Goal: Ask a question: Seek information or help from site administrators or community

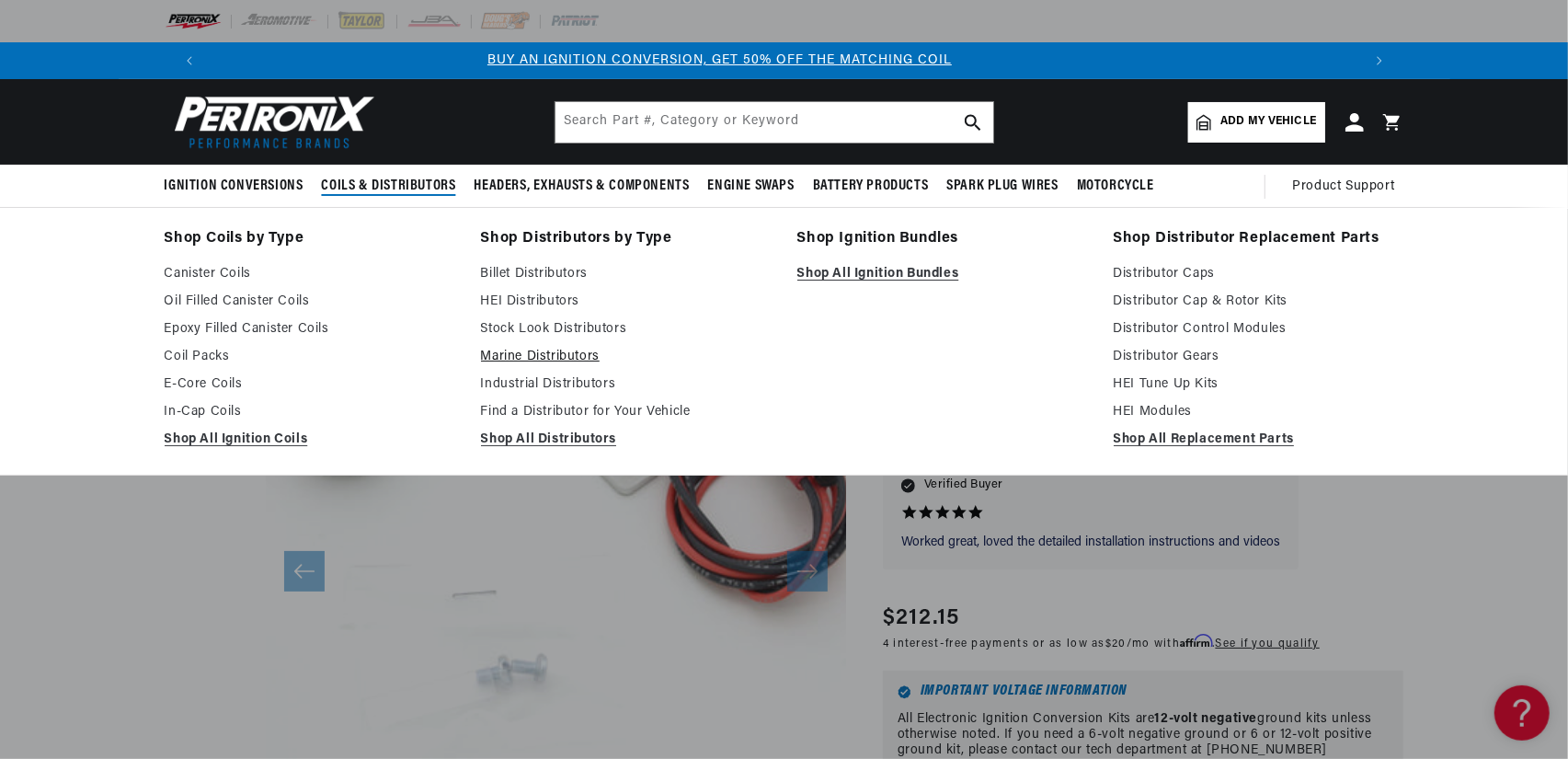
click at [571, 358] on link "Marine Distributors" at bounding box center [626, 357] width 291 height 22
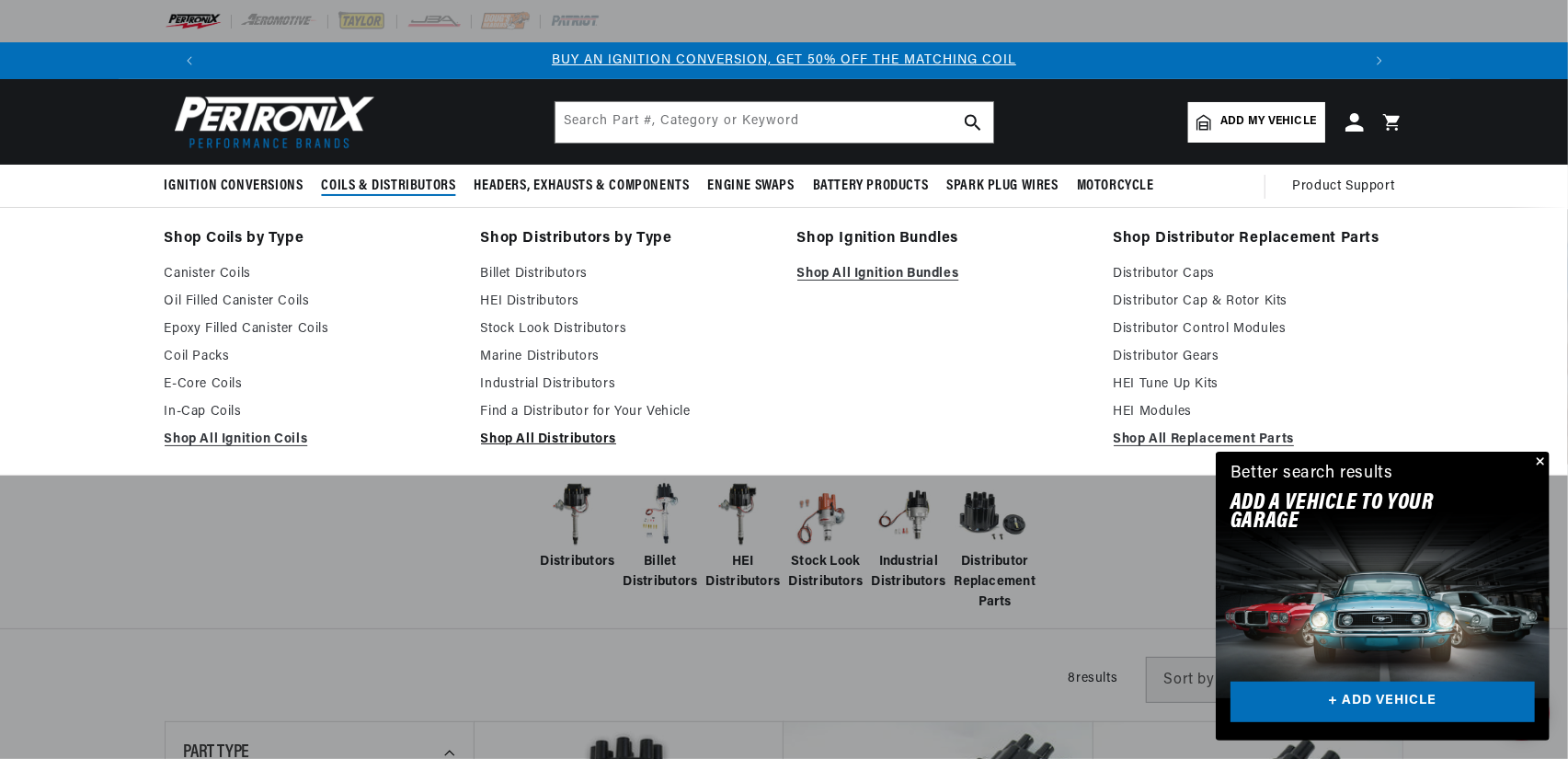
click at [584, 434] on link "Shop All Distributors" at bounding box center [626, 440] width 291 height 22
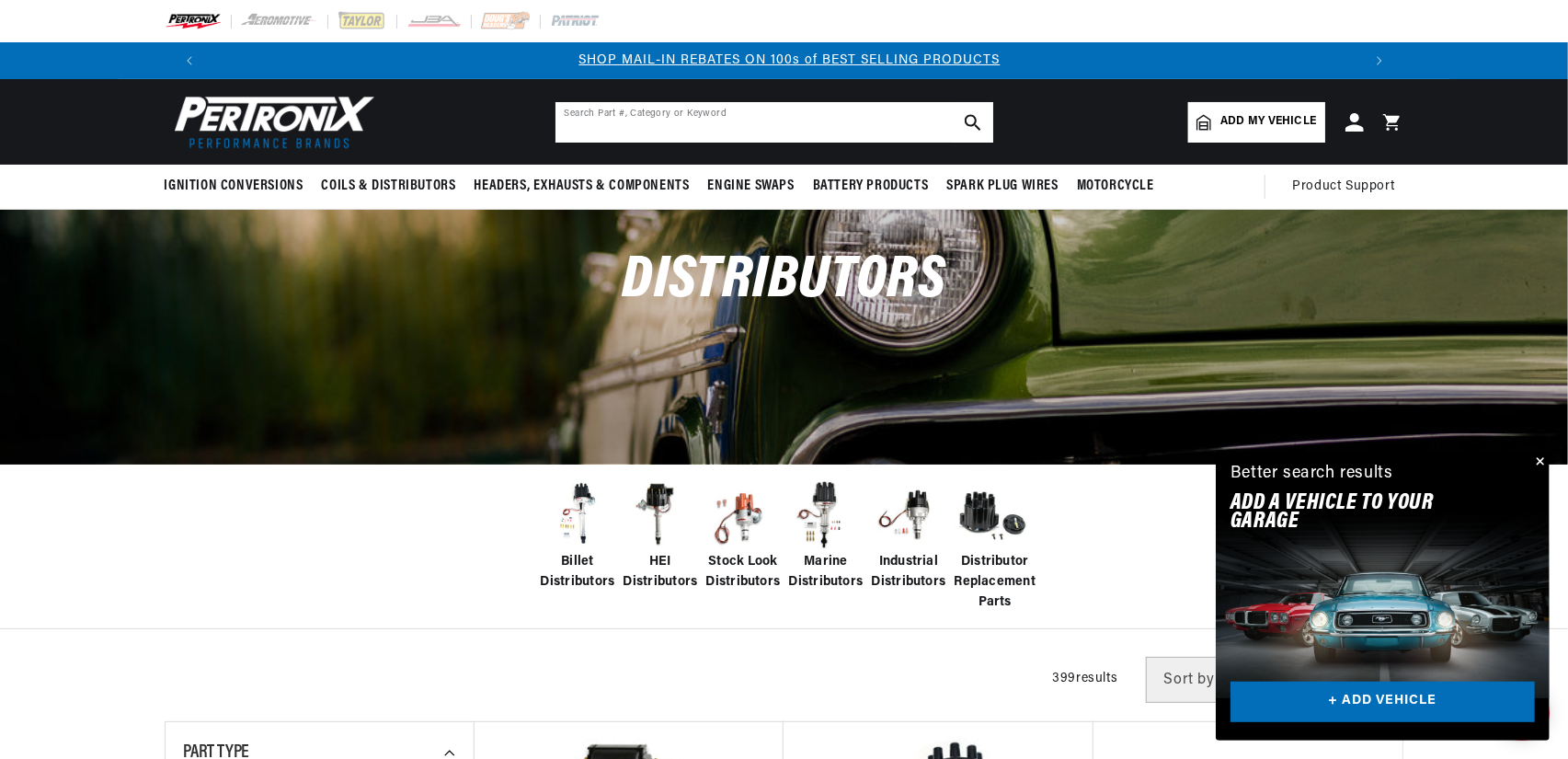
click at [889, 126] on input "text" at bounding box center [775, 122] width 438 height 40
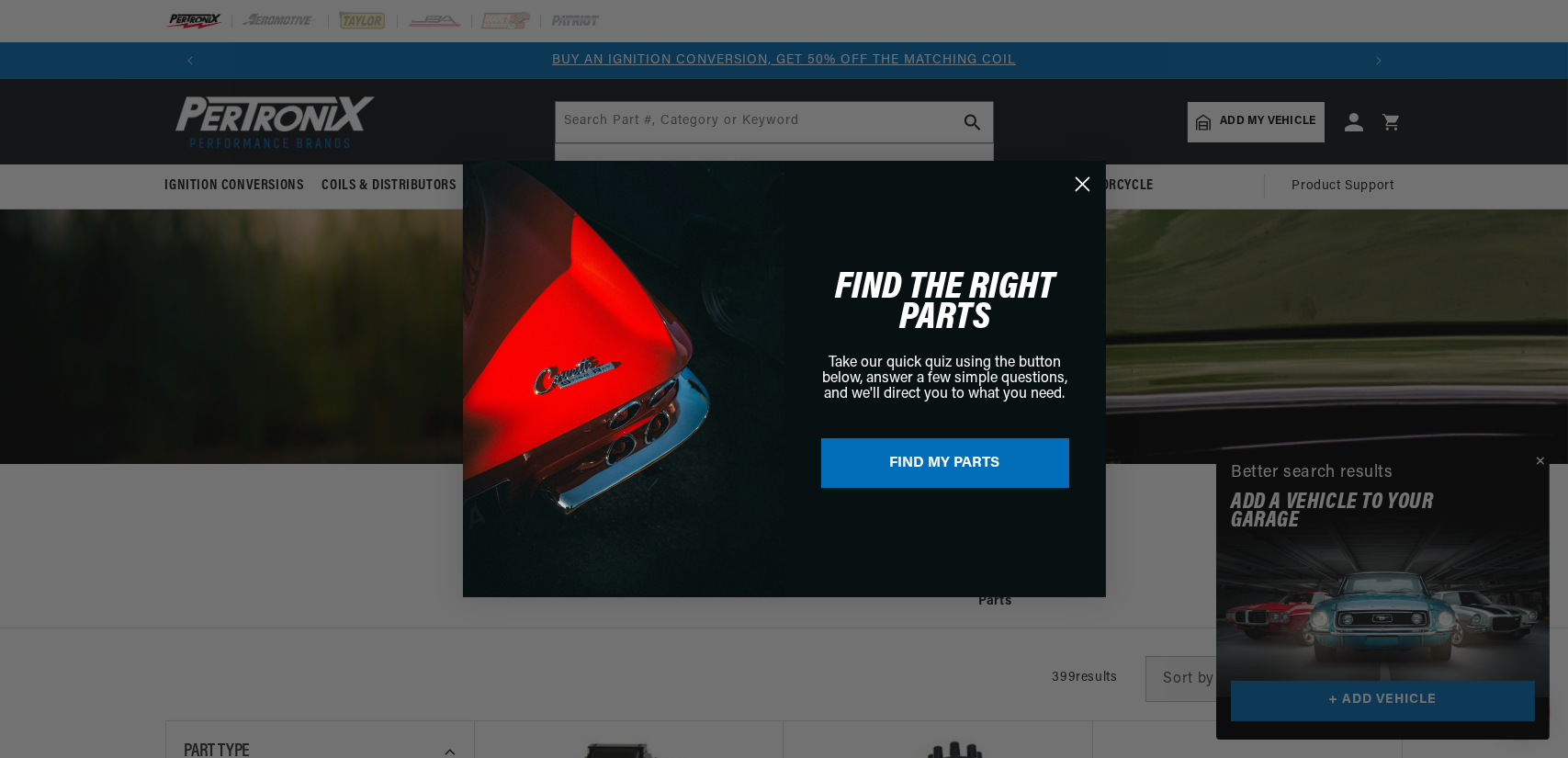
click at [321, 272] on div "Close dialog FIND THE RIGHT PARTS Take our quick quiz using the button below, a…" at bounding box center [784, 379] width 1568 height 758
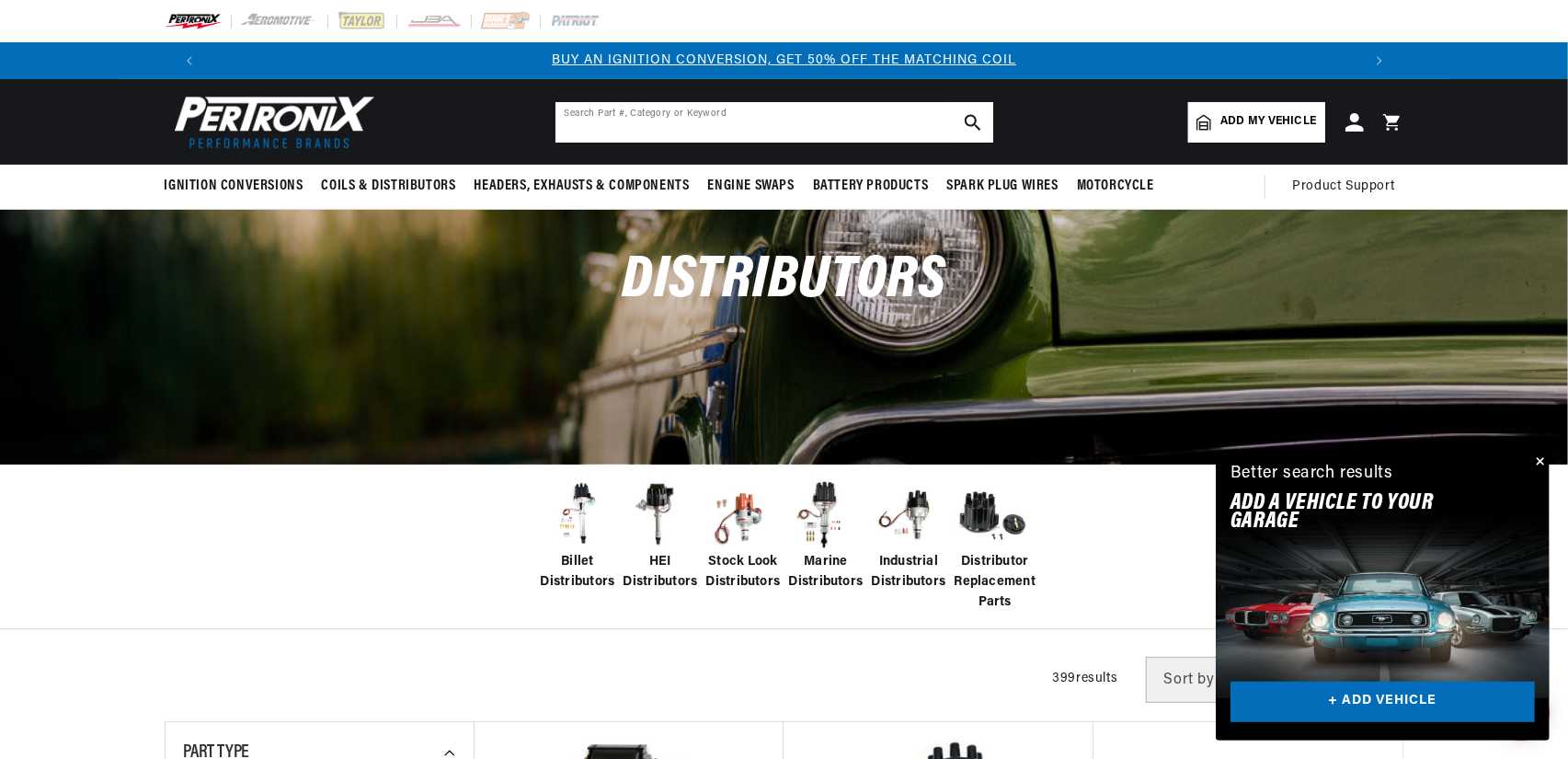
click at [653, 113] on input "text" at bounding box center [775, 122] width 438 height 40
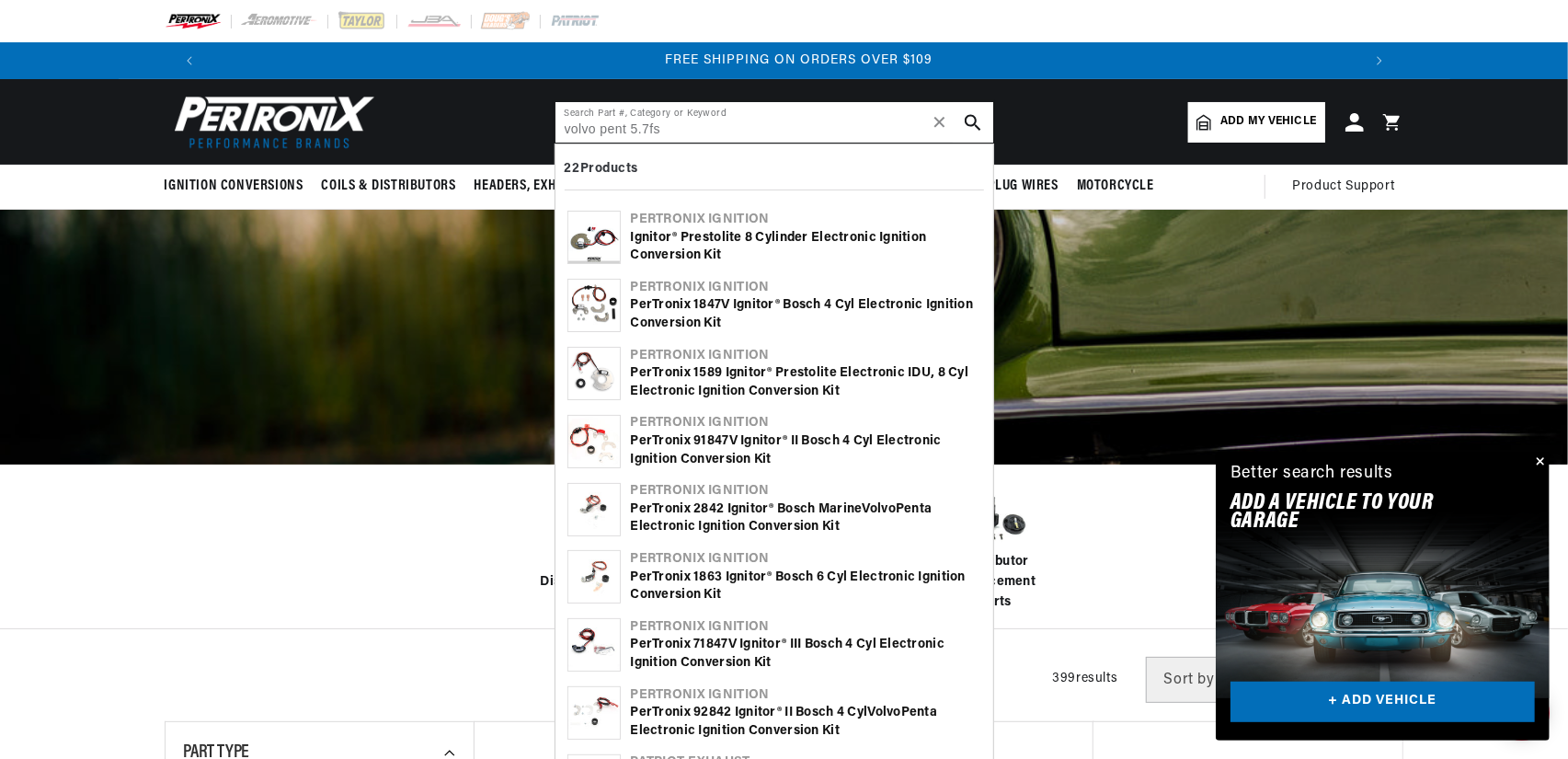
scroll to position [0, 2297]
type input "volvo pent 5.7fs"
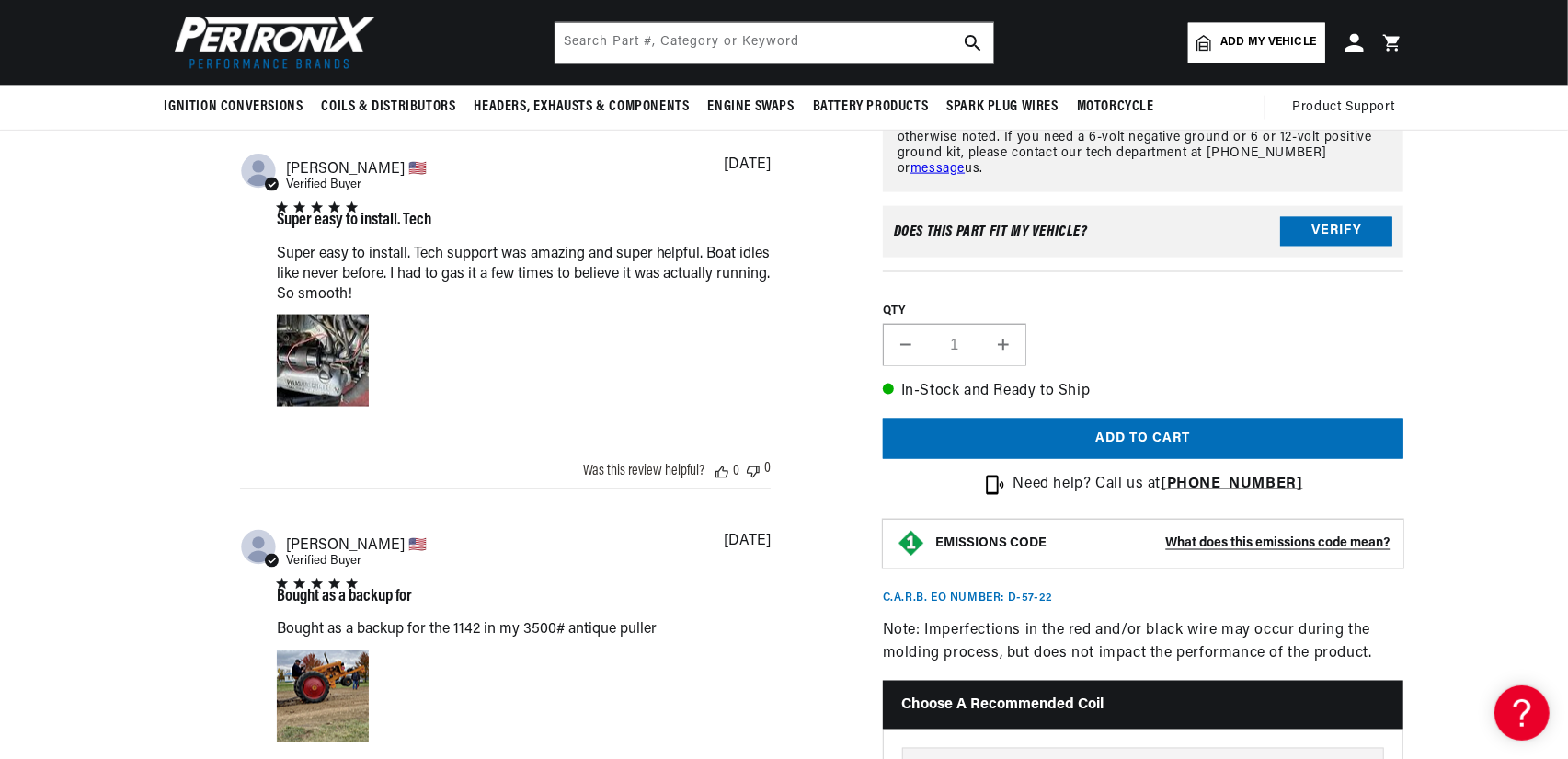
click at [1247, 42] on span "Add my vehicle" at bounding box center [1268, 42] width 96 height 17
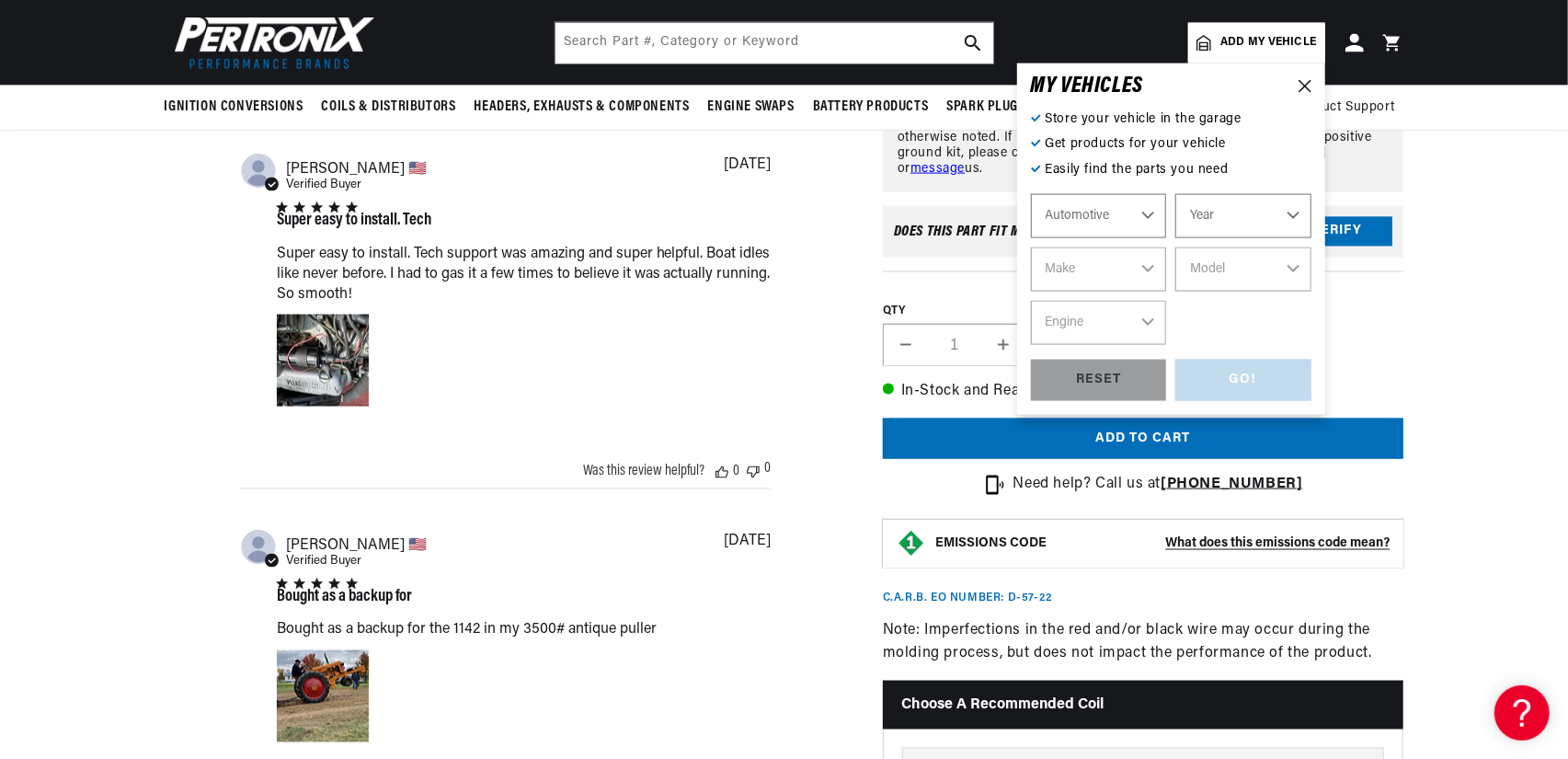
scroll to position [0, 1148]
click at [1119, 210] on select "Automotive Agricultural Industrial Marine Motorcycle" at bounding box center [1099, 216] width 136 height 44
click at [1031, 194] on select "Automotive Agricultural Industrial Marine Motorcycle" at bounding box center [1099, 216] width 136 height 44
select select "Marine"
click at [1239, 225] on select "Year 1987 1986 1985 1983 1982 1981 1980 1979 1978 1977 1976 1975 1974 1973 1972…" at bounding box center [1243, 216] width 136 height 44
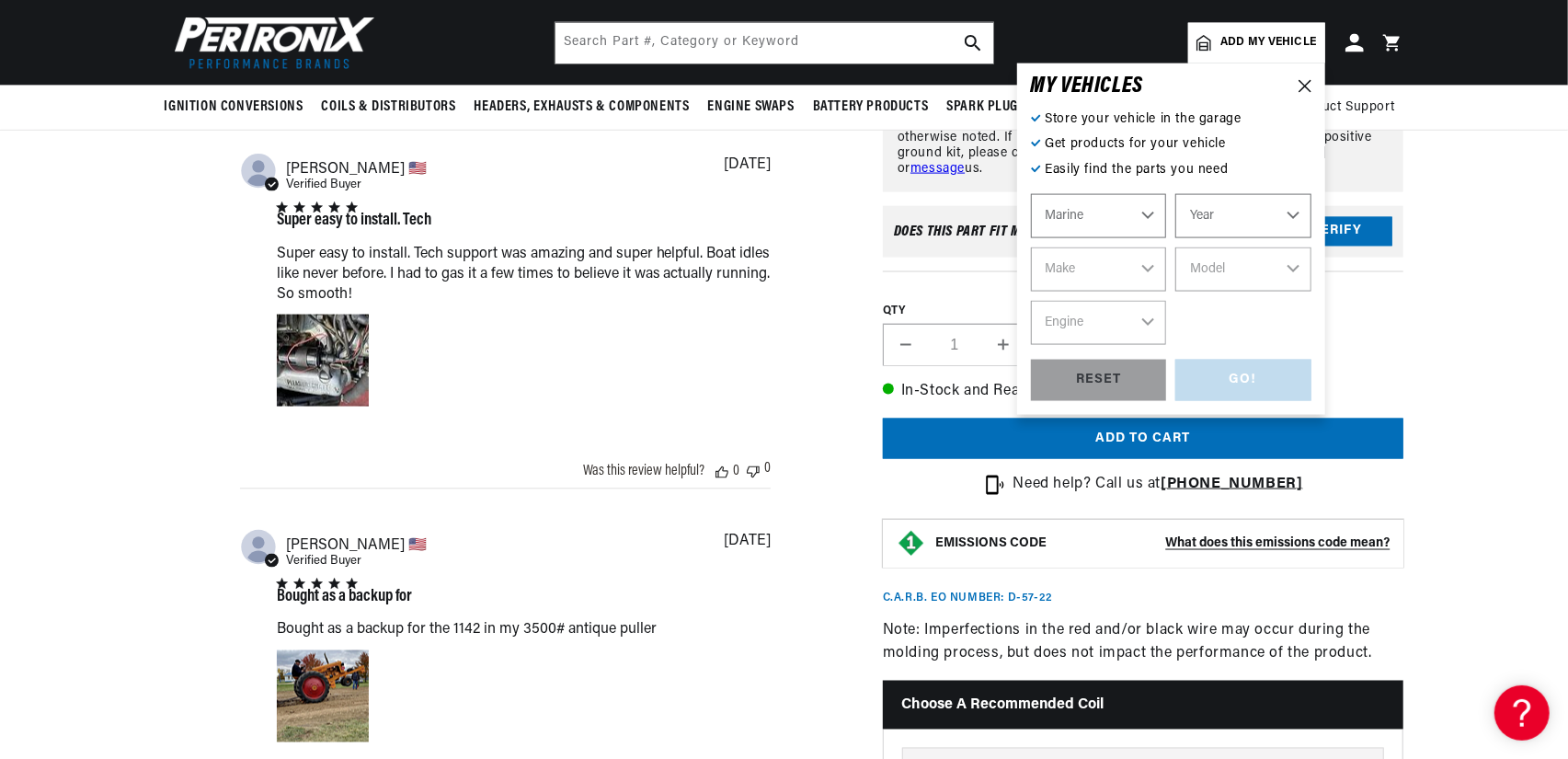
click at [1194, 135] on p "Get products for your vehicle" at bounding box center [1171, 144] width 281 height 20
click at [663, 498] on div "Abstract user icon roy l. 🇺🇸 Verified Buyer Love it I put it Love it I put it i…" at bounding box center [505, 750] width 531 height 1940
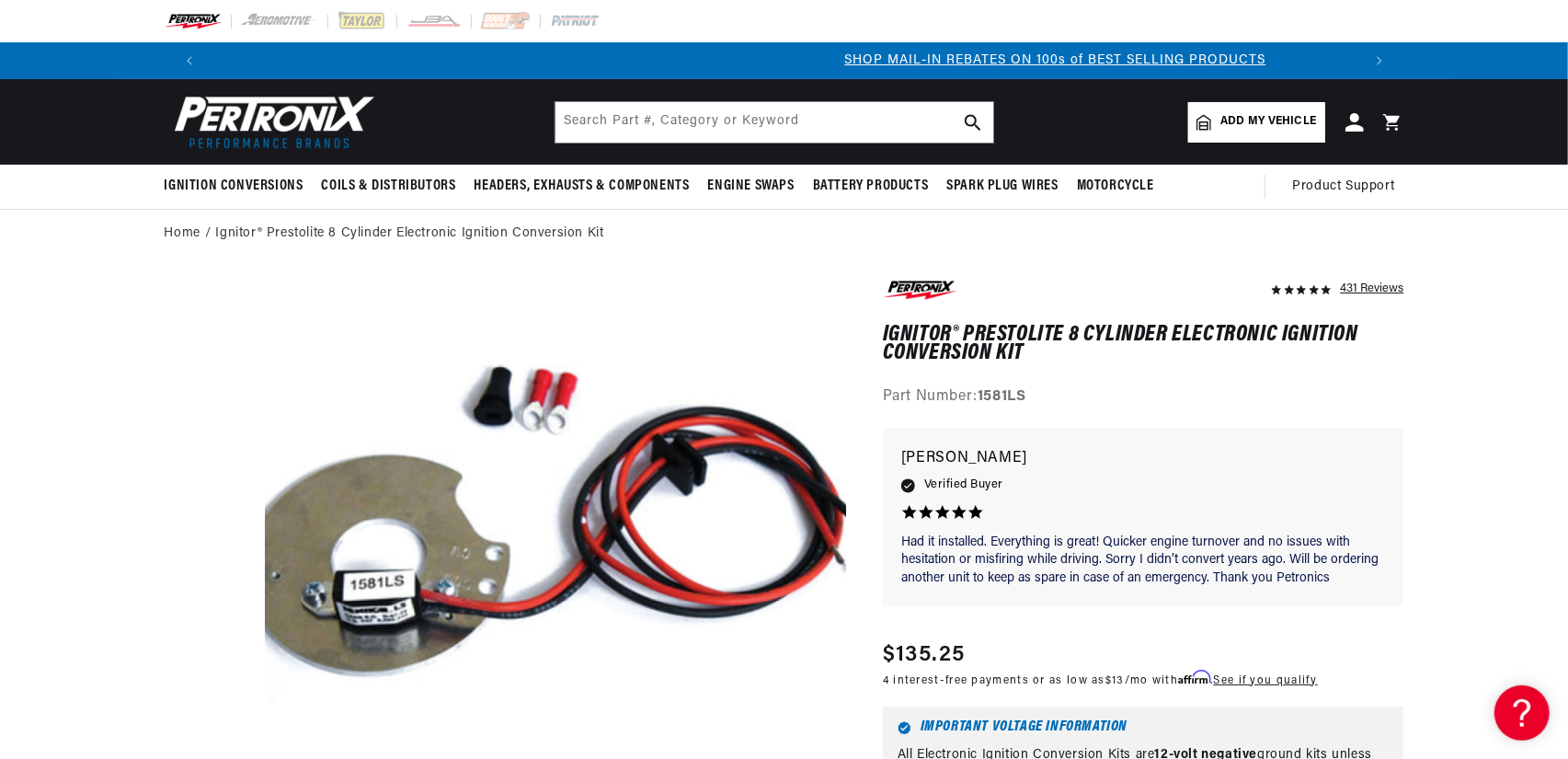
scroll to position [0, 1148]
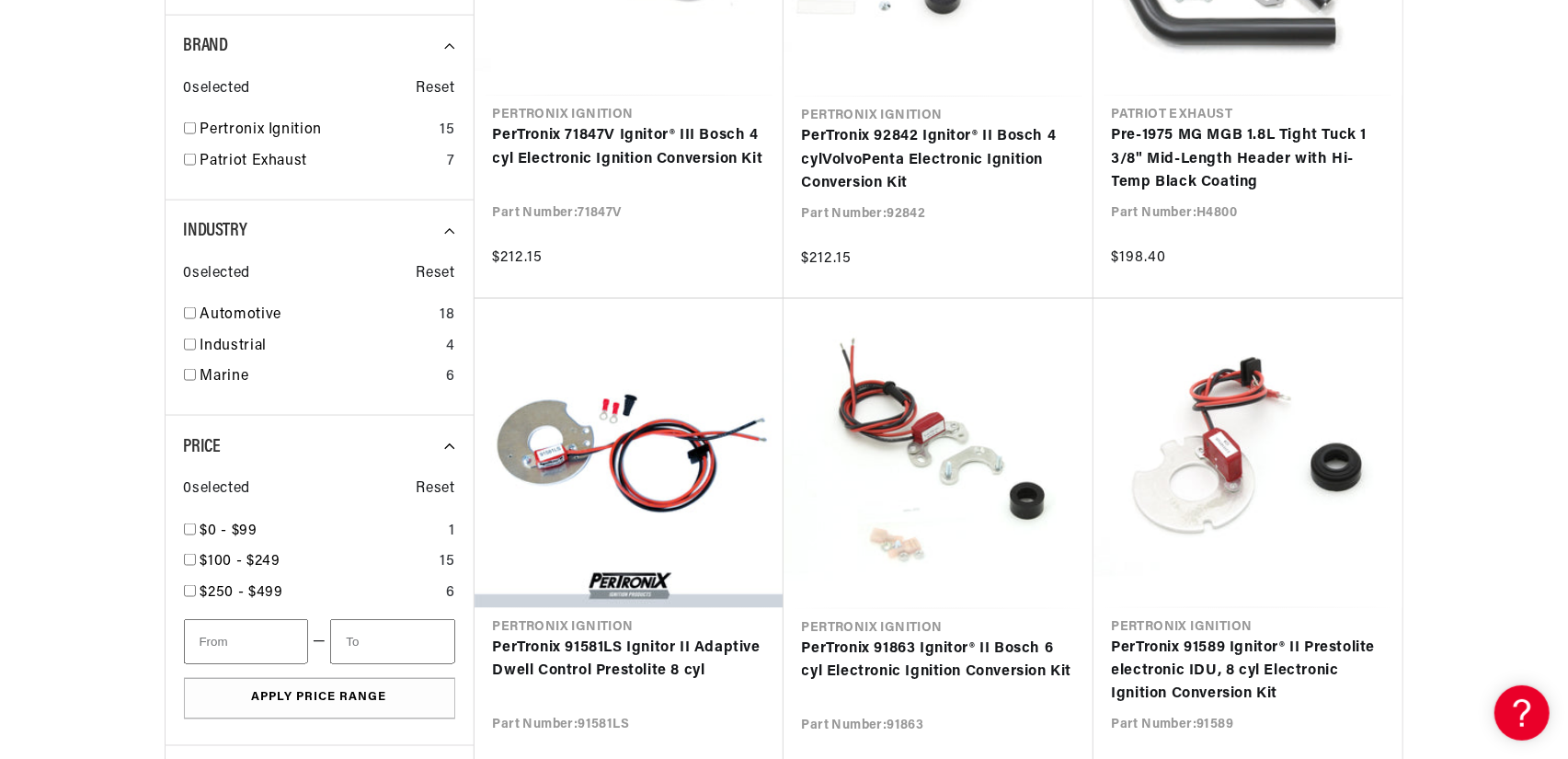
scroll to position [0, 1909]
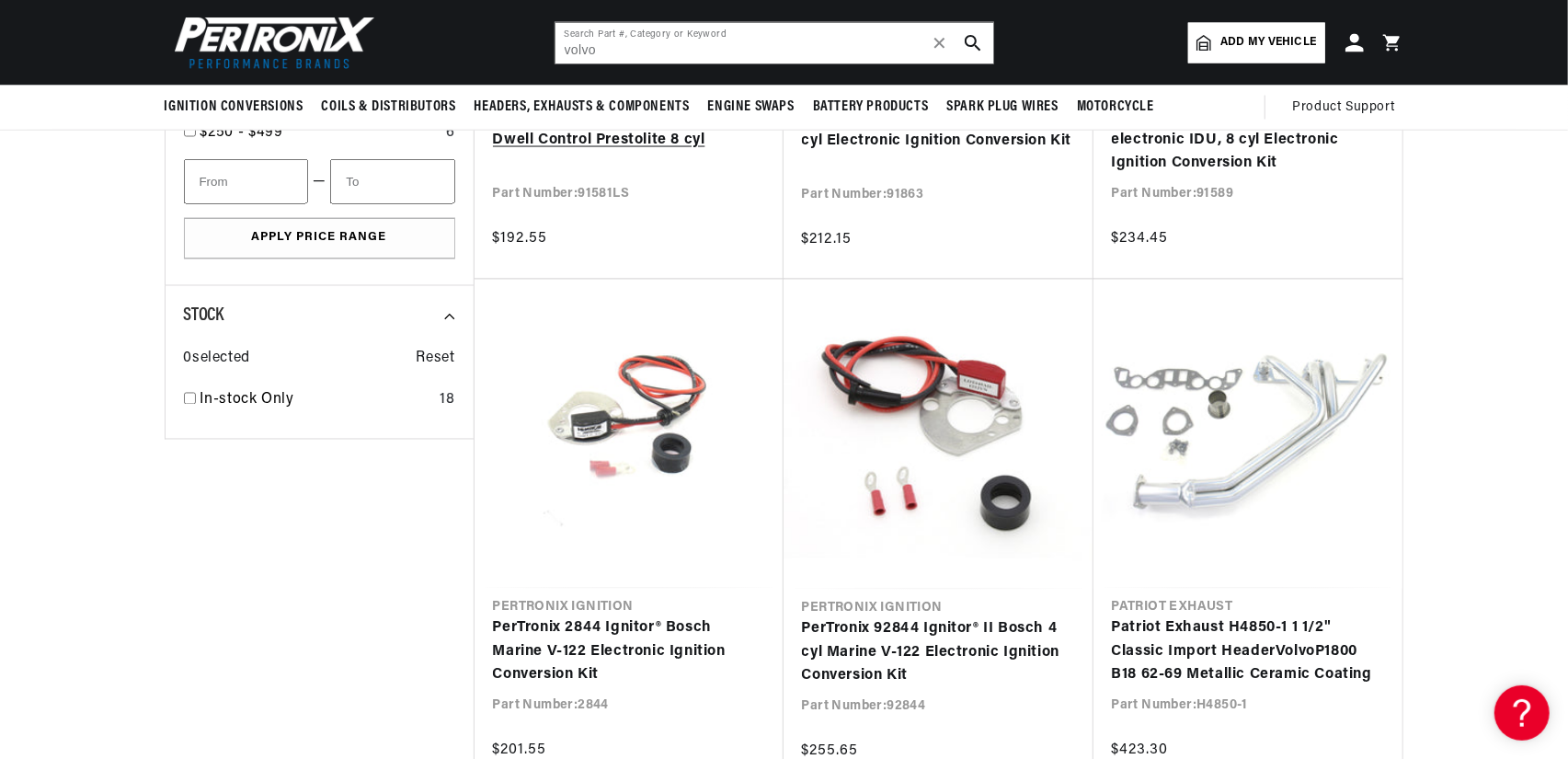
scroll to position [1749, 0]
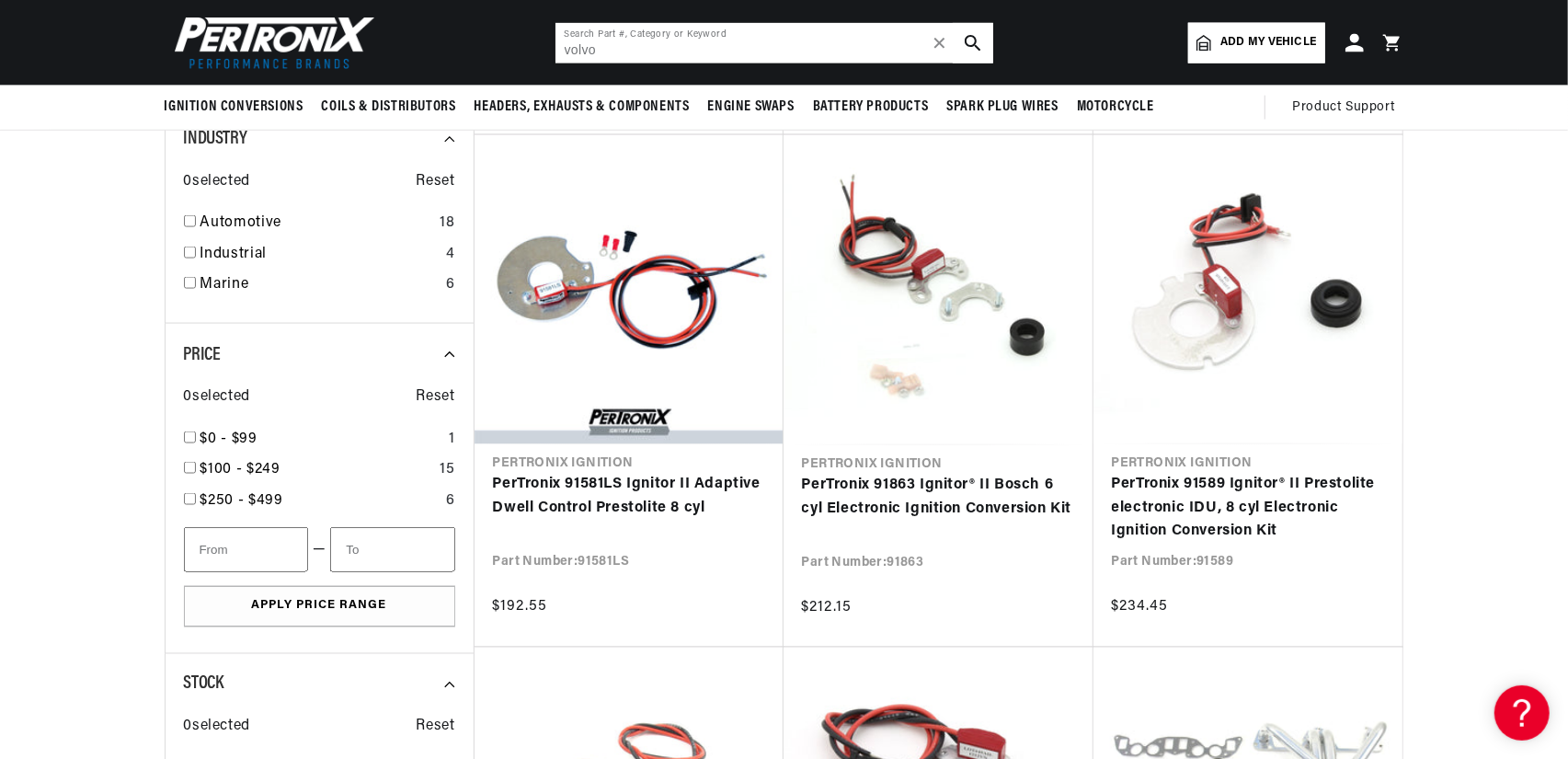
click at [670, 52] on input "volvo" at bounding box center [775, 43] width 438 height 40
drag, startPoint x: 631, startPoint y: 52, endPoint x: 471, endPoint y: 29, distance: 161.6
click at [471, 29] on header "BETTER SEARCH RESULTS Add your vehicle's year, make, and model to find parts be…" at bounding box center [784, 43] width 1332 height 86
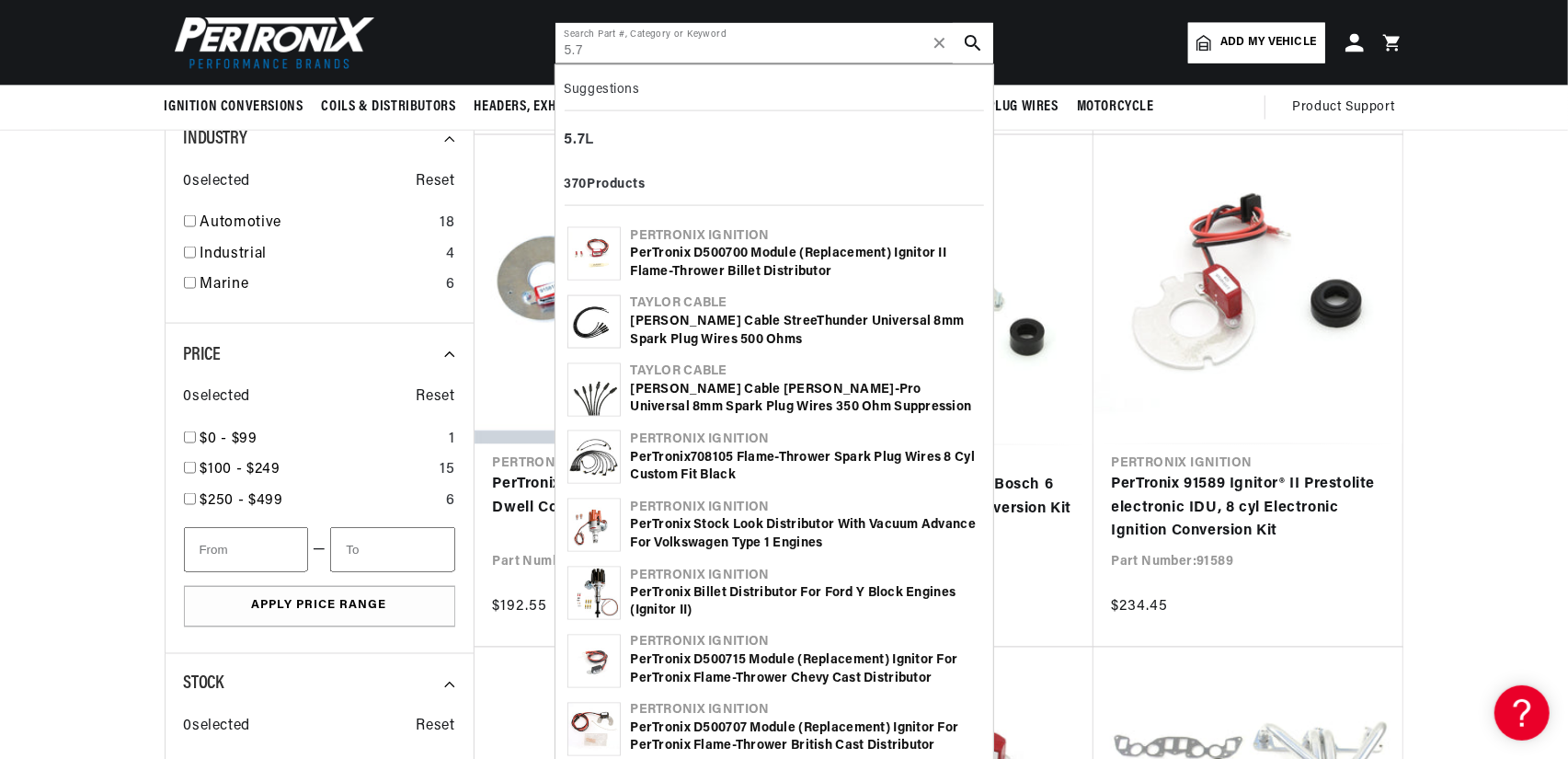
scroll to position [0, 0]
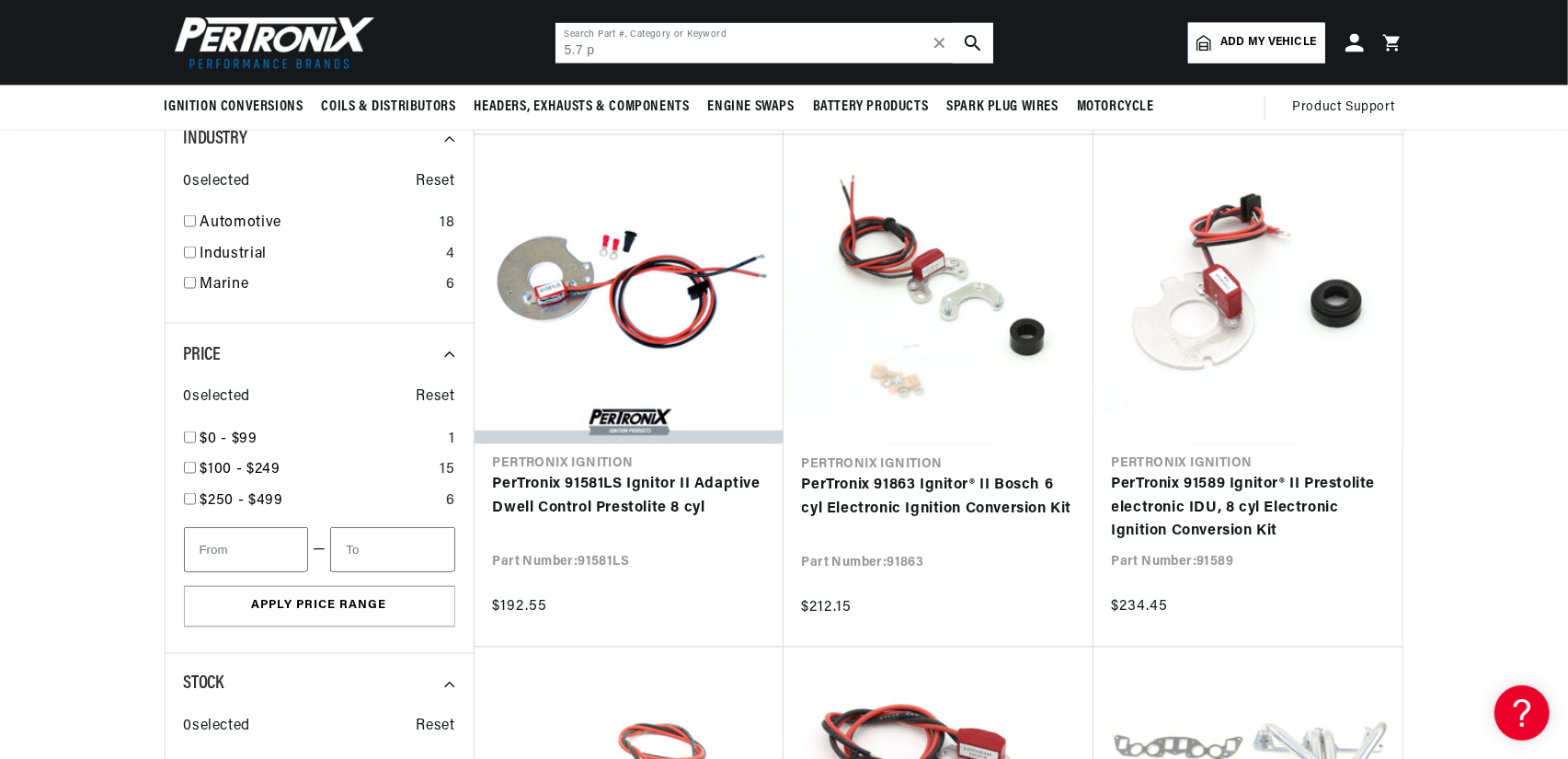
type input "5.7 Pertronix"
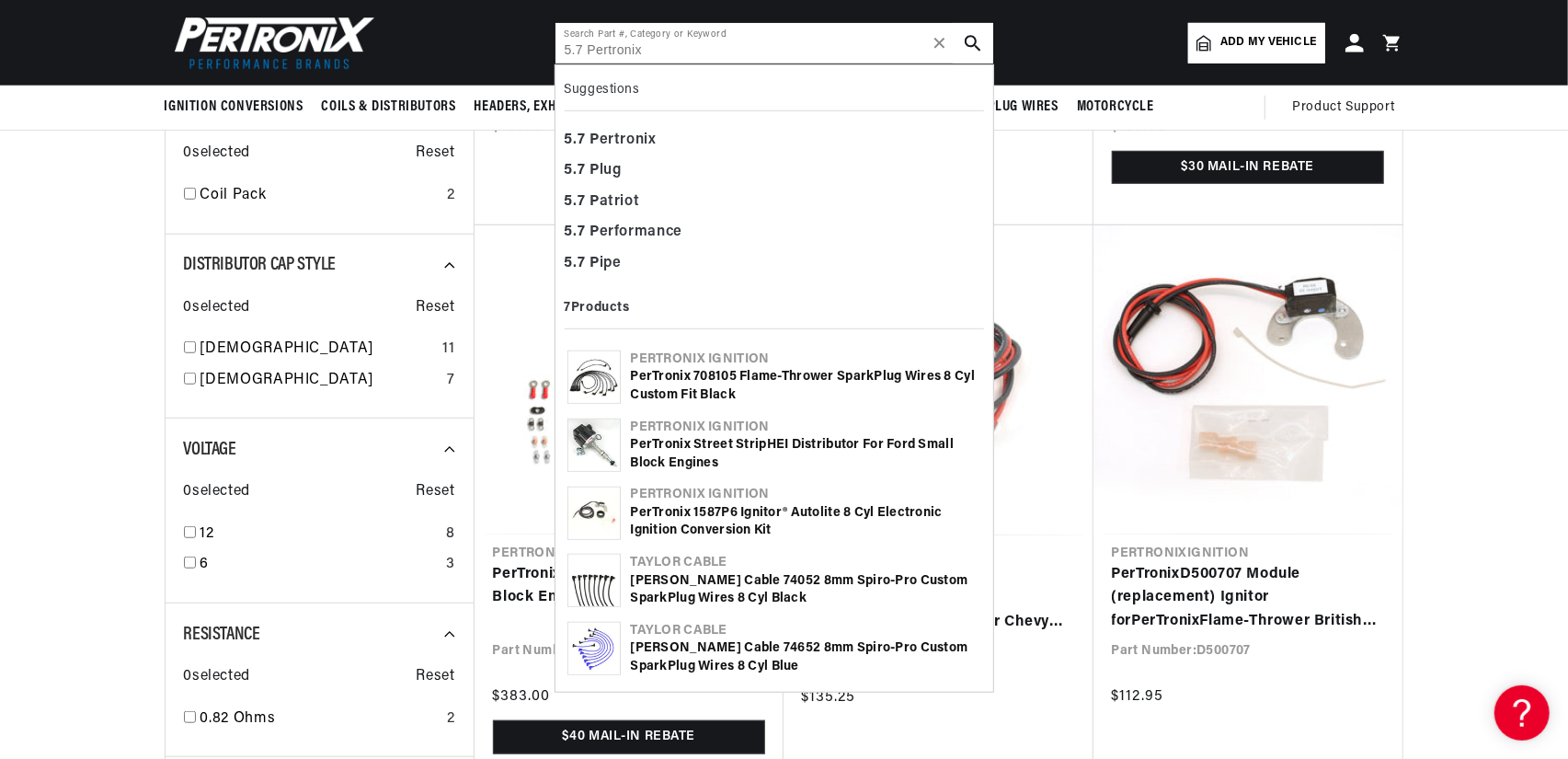
scroll to position [552, 0]
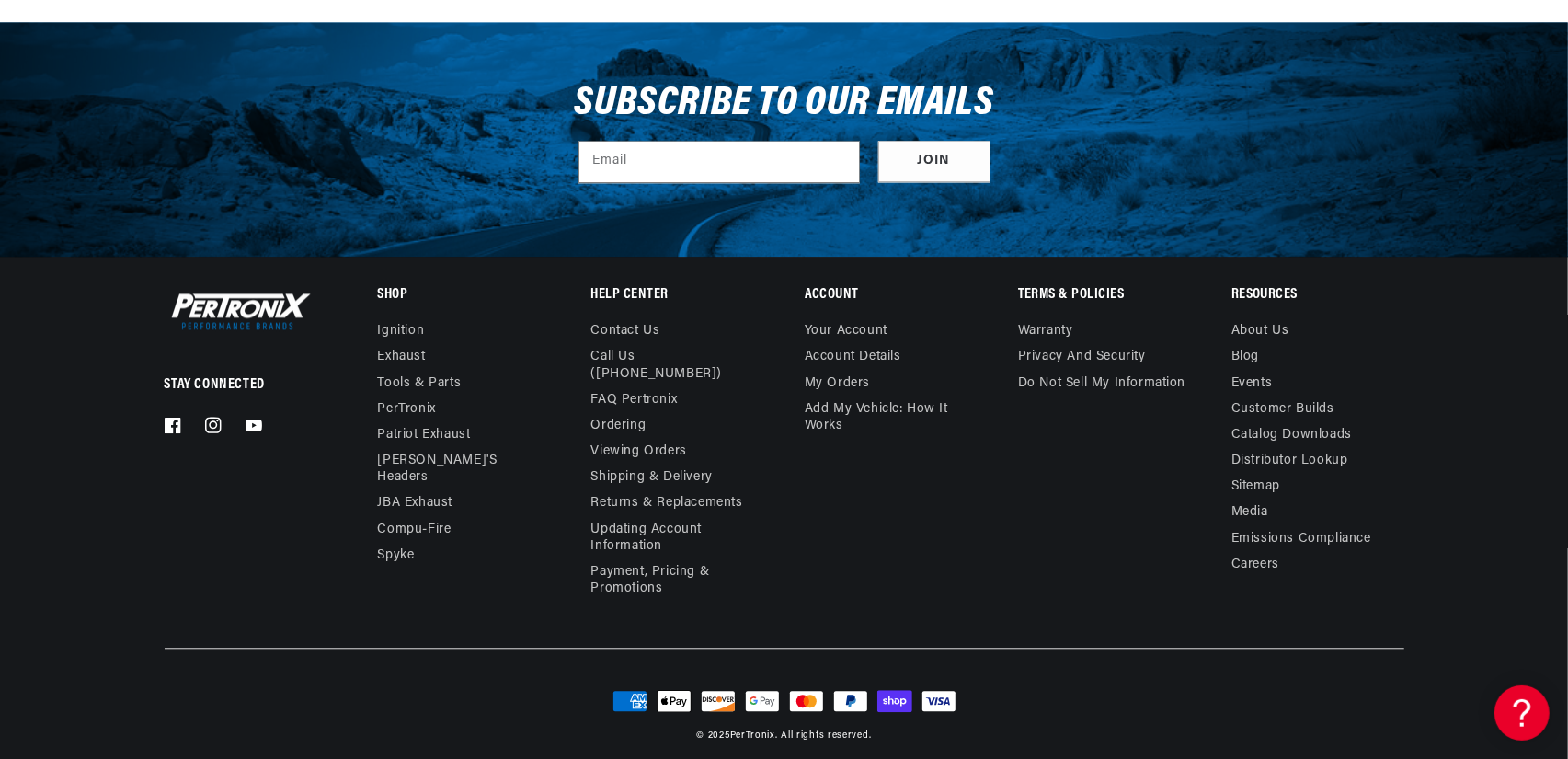
scroll to position [0, 0]
click at [650, 329] on link "Contact us" at bounding box center [626, 333] width 69 height 21
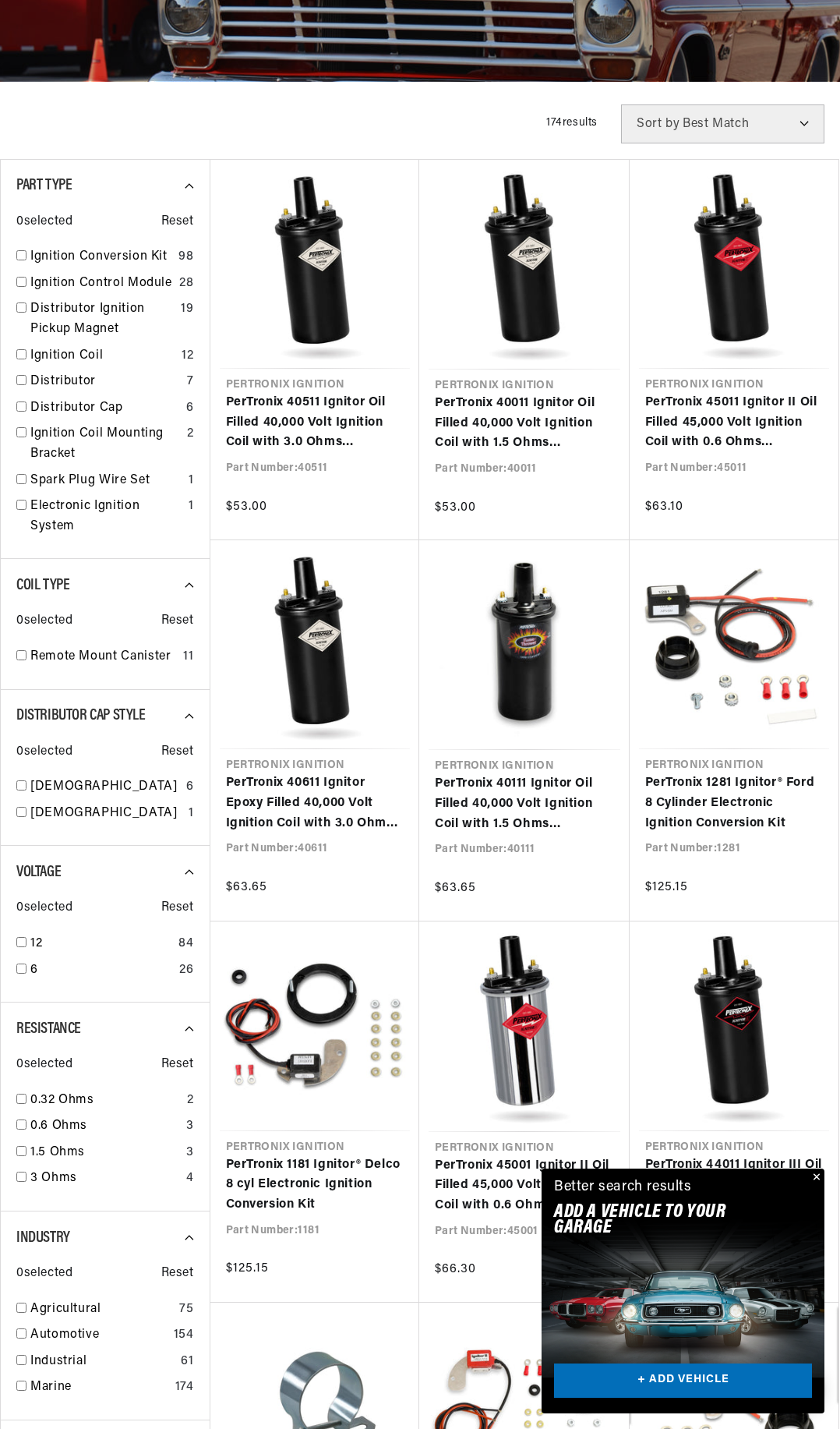
scroll to position [0, 699]
click at [817, 1175] on button "Close" at bounding box center [815, 1178] width 19 height 19
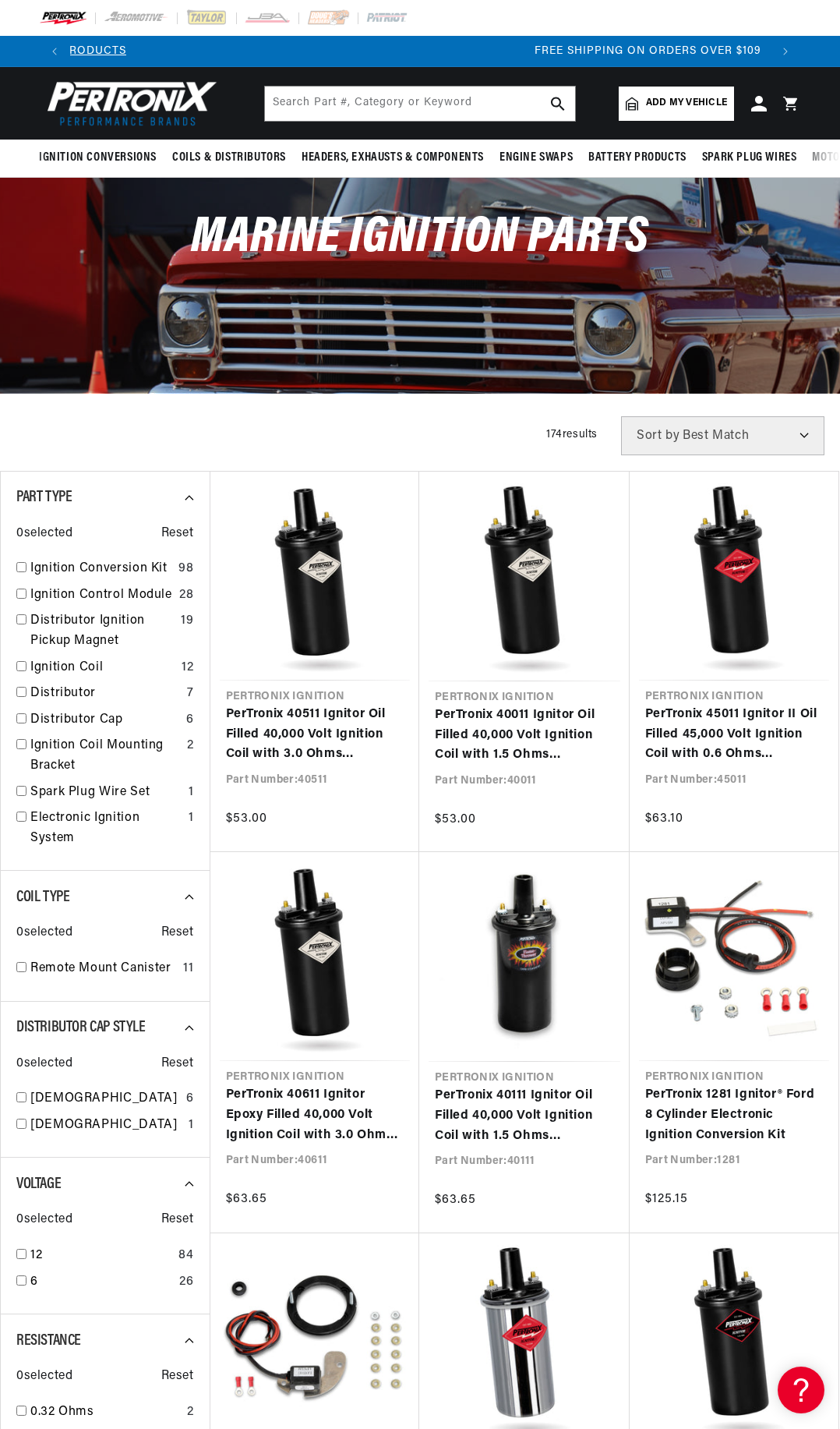
click at [673, 96] on span "Add my vehicle" at bounding box center [687, 102] width 81 height 14
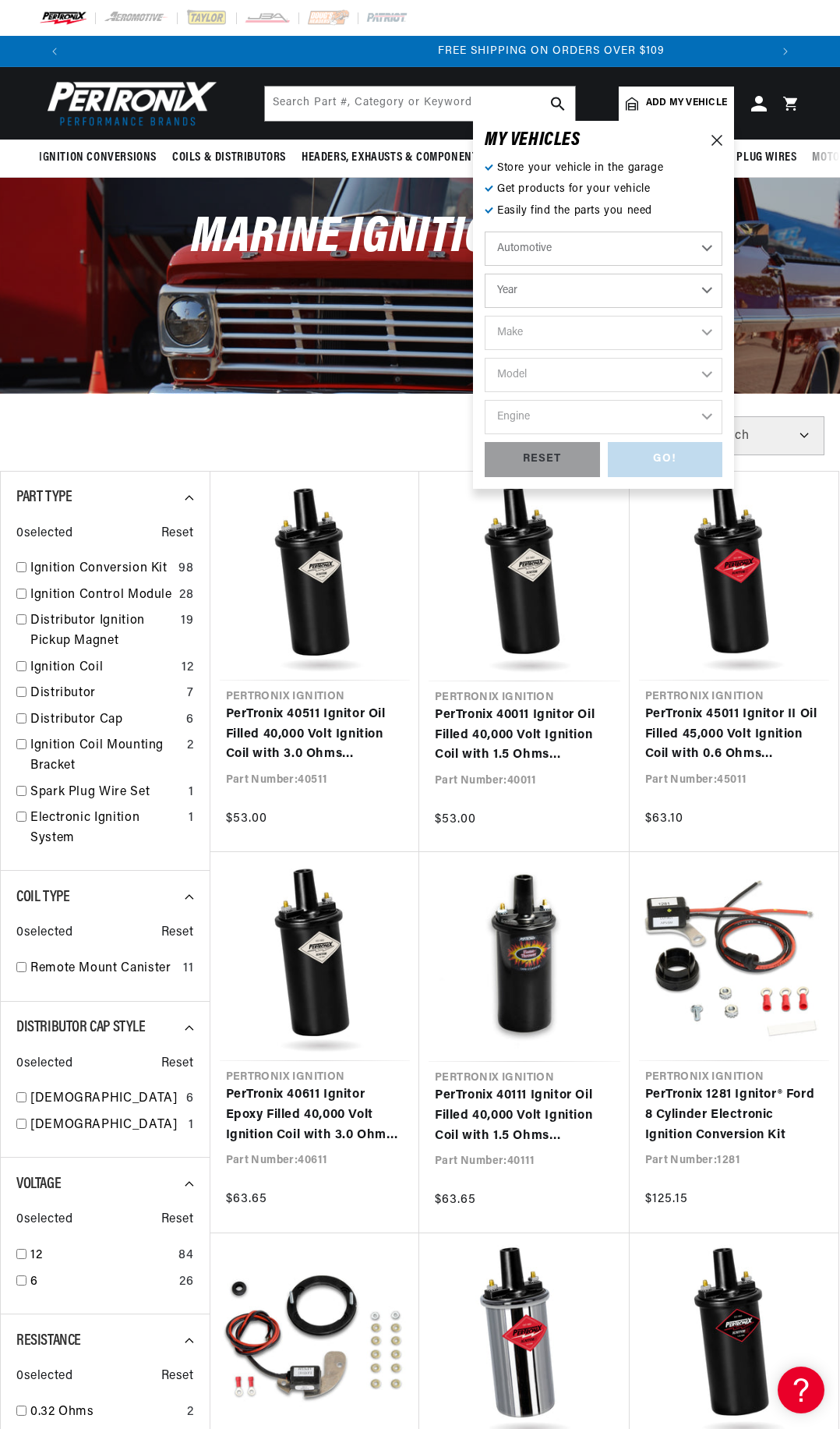
scroll to position [0, 1400]
click at [594, 256] on select "Automotive Agricultural Industrial Marine Motorcycle" at bounding box center [603, 248] width 238 height 34
click at [484, 231] on select "Automotive Agricultural Industrial Marine Motorcycle" at bounding box center [603, 248] width 238 height 34
select select "Marine"
click at [589, 291] on select "Year 1987 1986 1985 1983 1982 1981 1980 1979 1978 1977 1976 1975 1974 1973 1972…" at bounding box center [603, 291] width 238 height 34
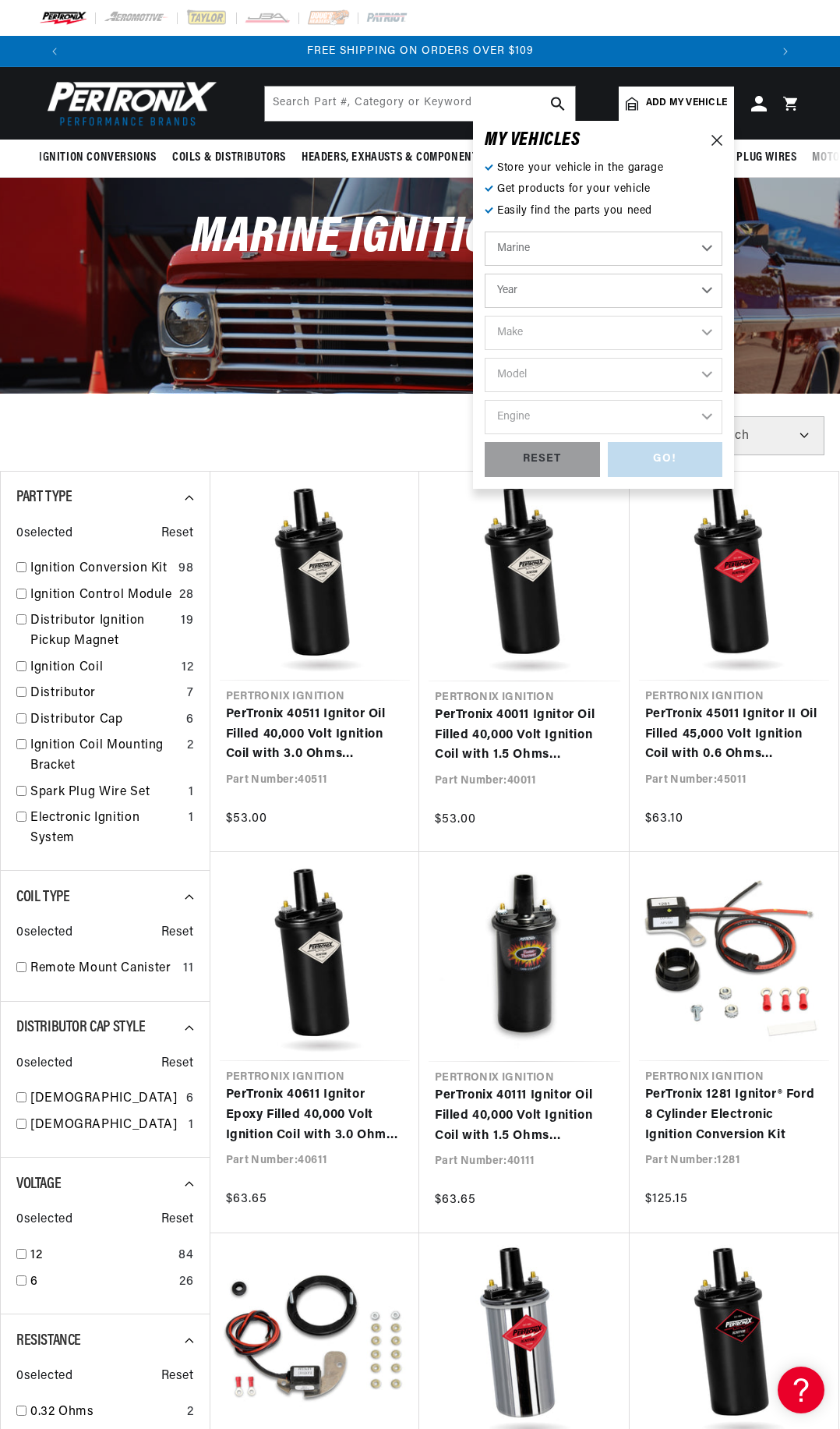
select select "1987"
click at [484, 274] on select "Year 1987 1986 1985 1983 1982 1981 1980 1979 1978 1977 1976 1975 1974 1973 1972…" at bounding box center [603, 291] width 238 height 34
select select "1987"
click at [551, 332] on select "Make Crusader (Thermo-Electron)" at bounding box center [603, 333] width 238 height 34
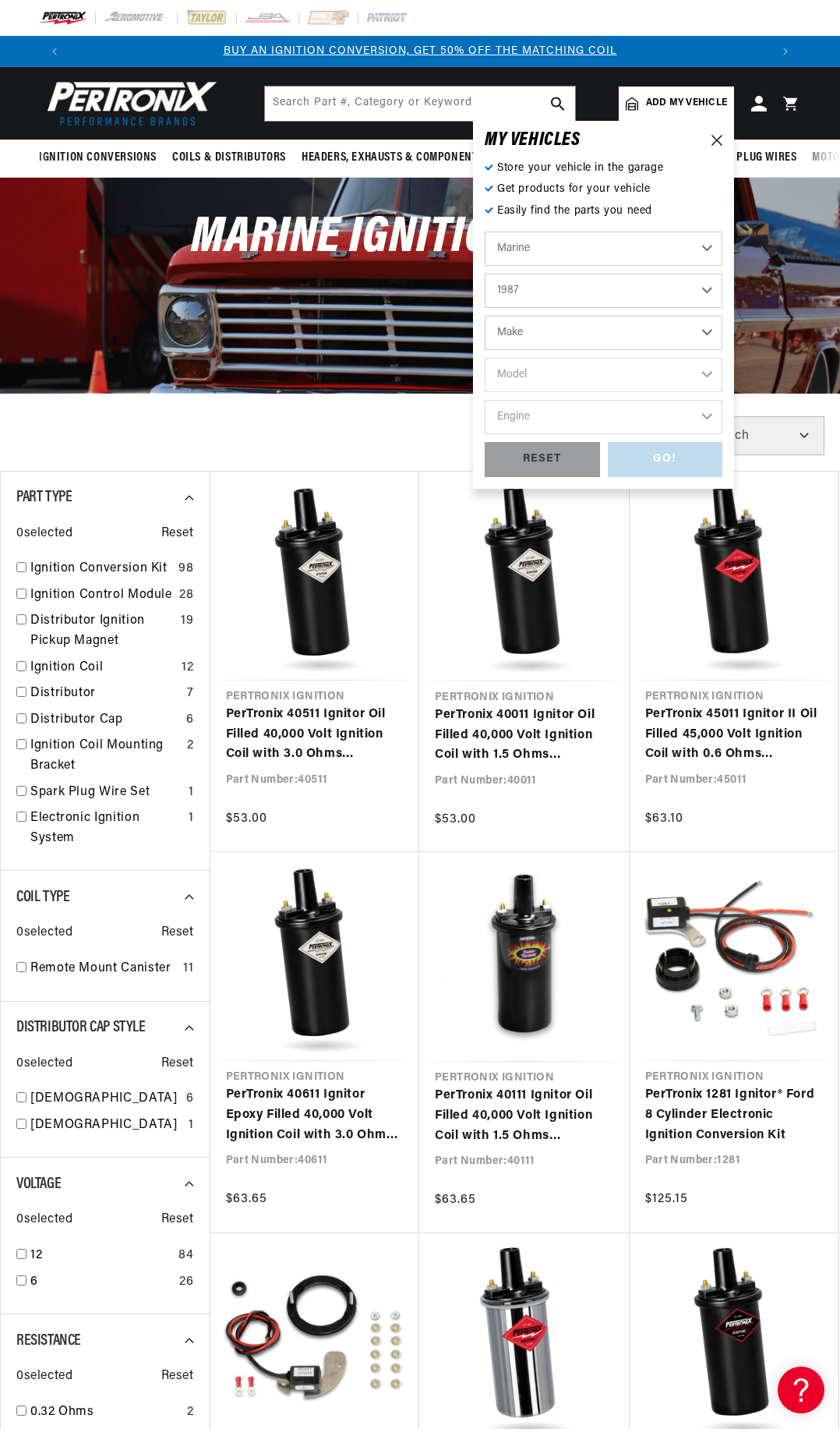
click at [61, 14] on img at bounding box center [63, 18] width 48 height 17
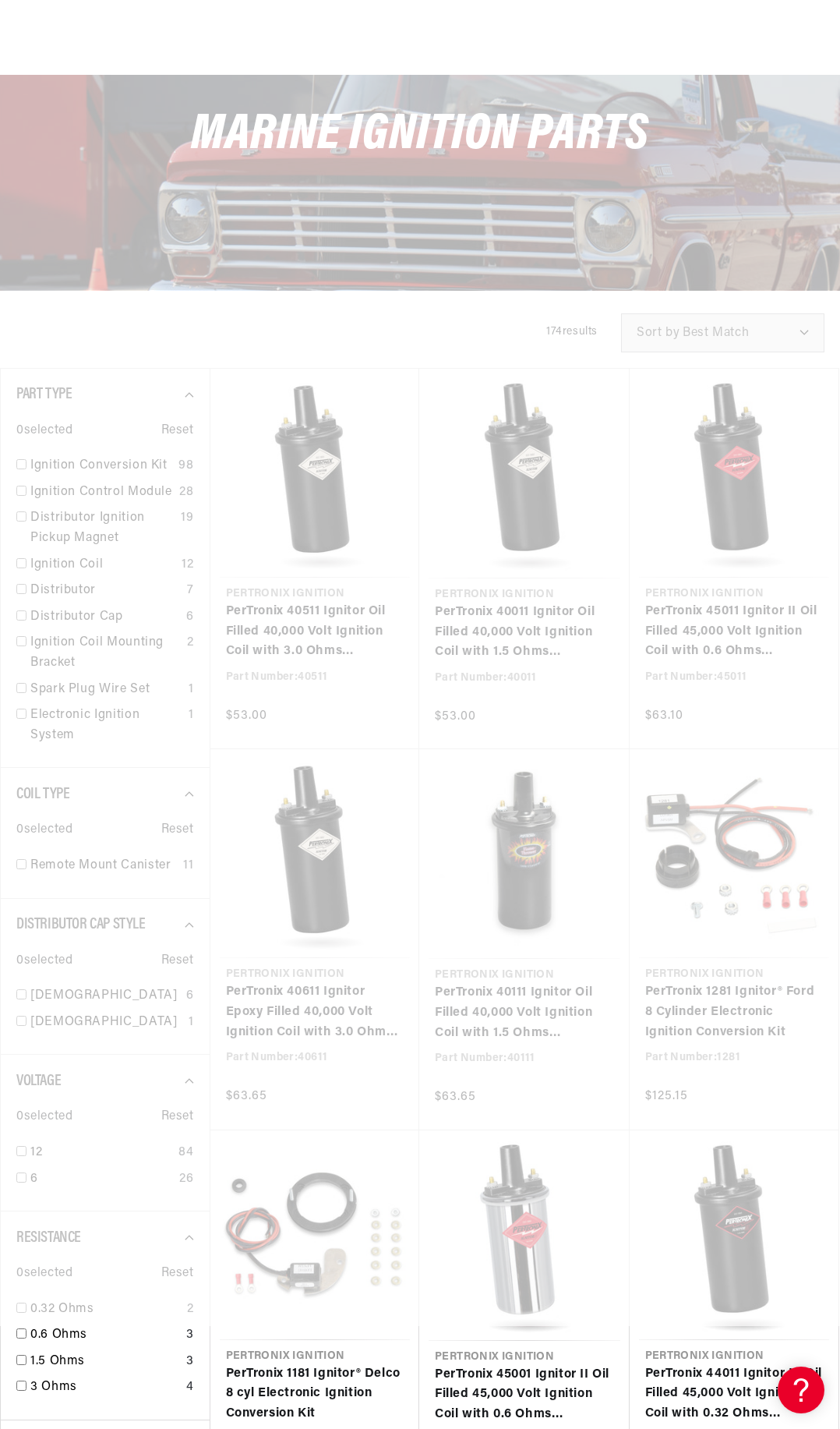
scroll to position [0, 699]
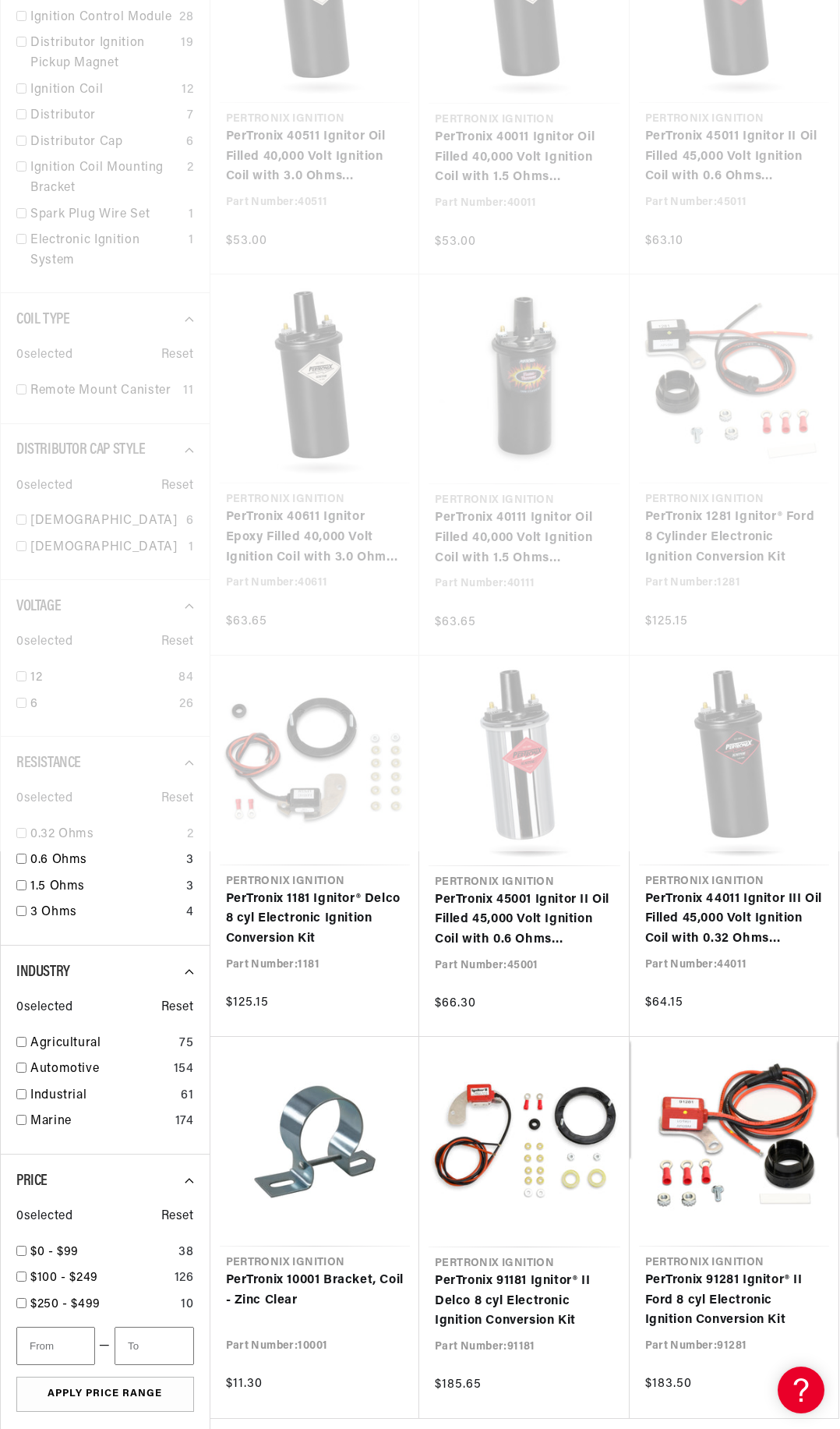
scroll to position [622, 0]
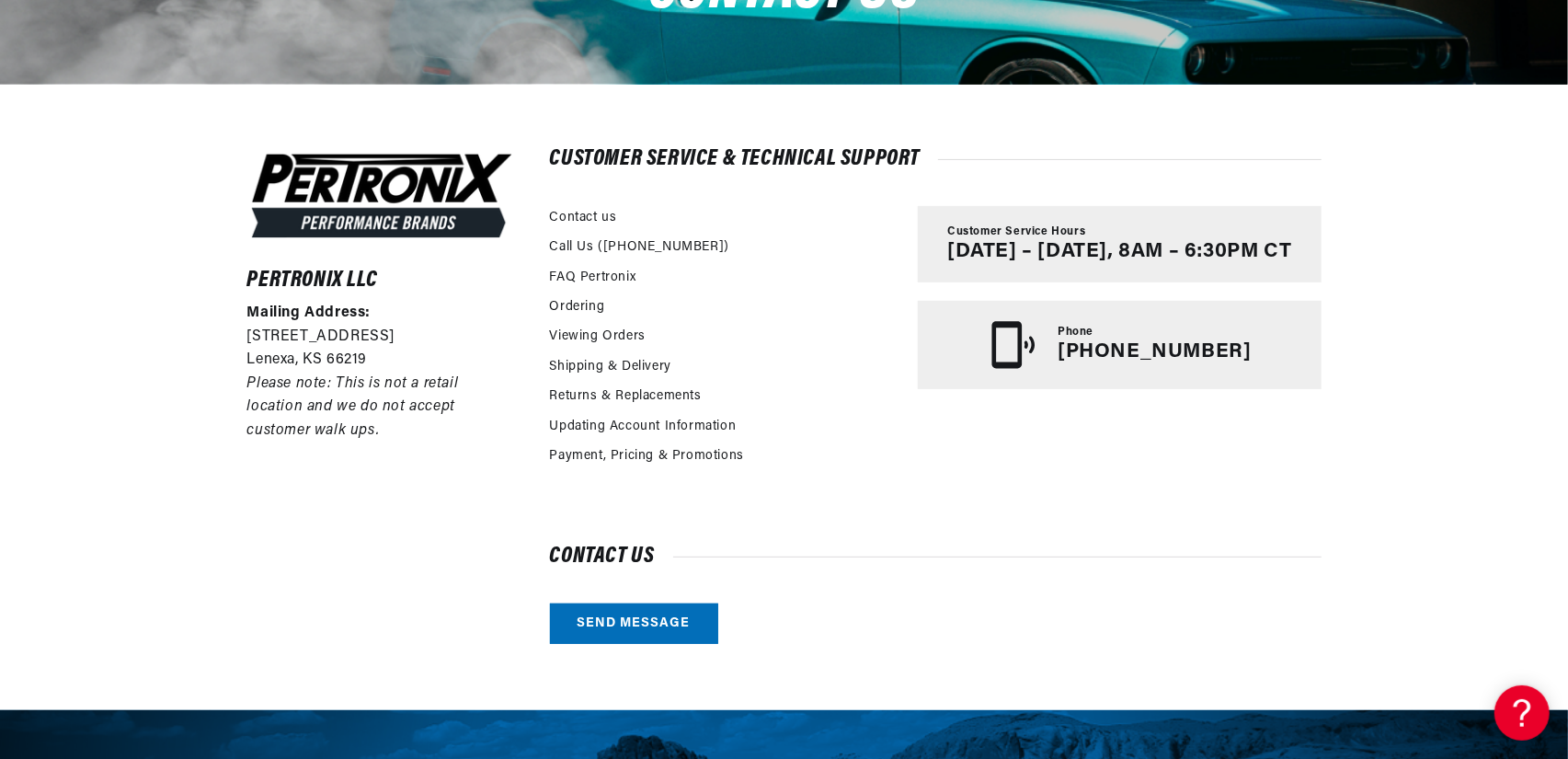
scroll to position [460, 0]
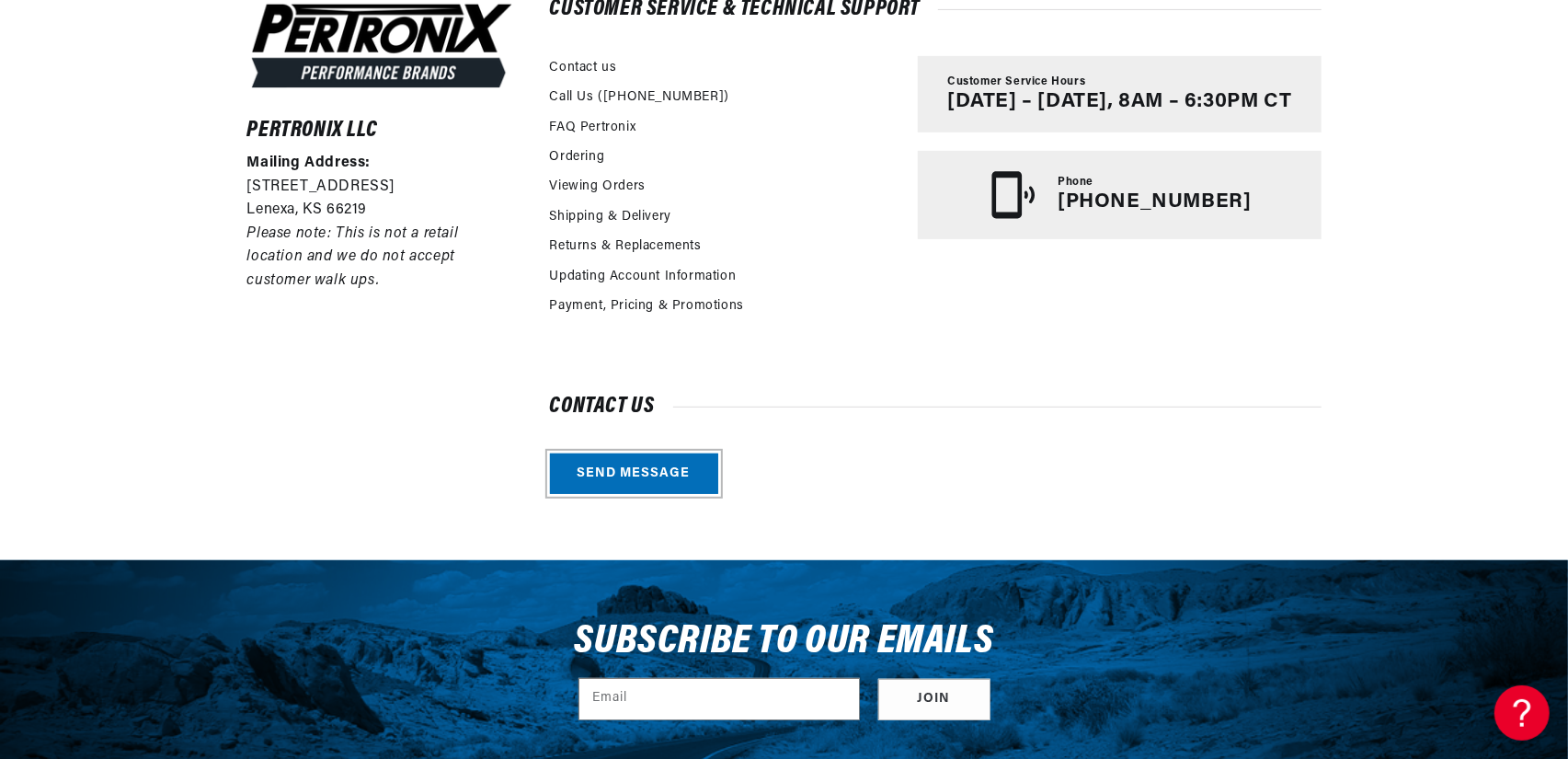
click at [624, 470] on link "Send message" at bounding box center [634, 474] width 168 height 41
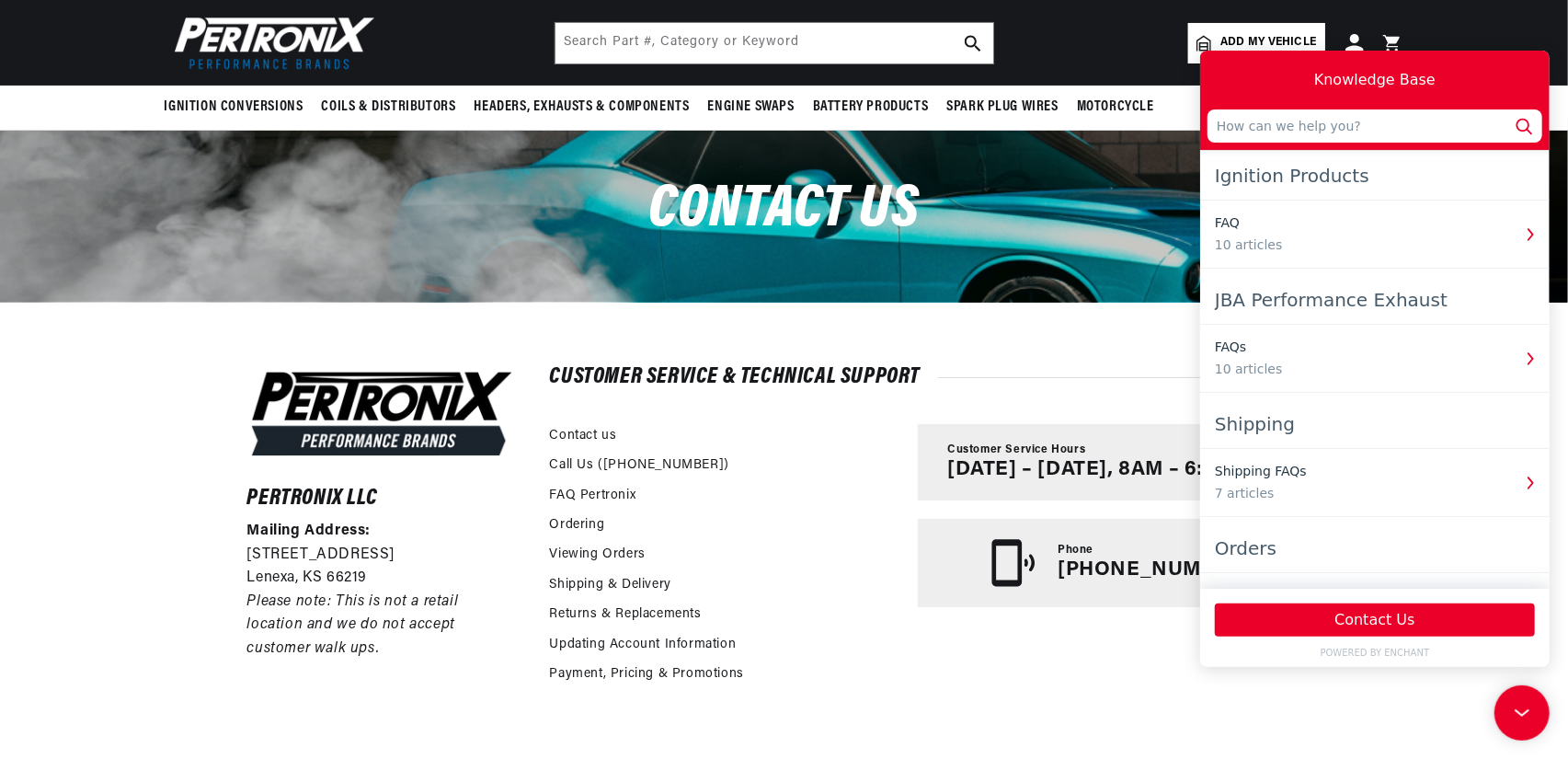
scroll to position [0, 0]
click at [1301, 619] on button "Contact Us" at bounding box center [1374, 619] width 320 height 33
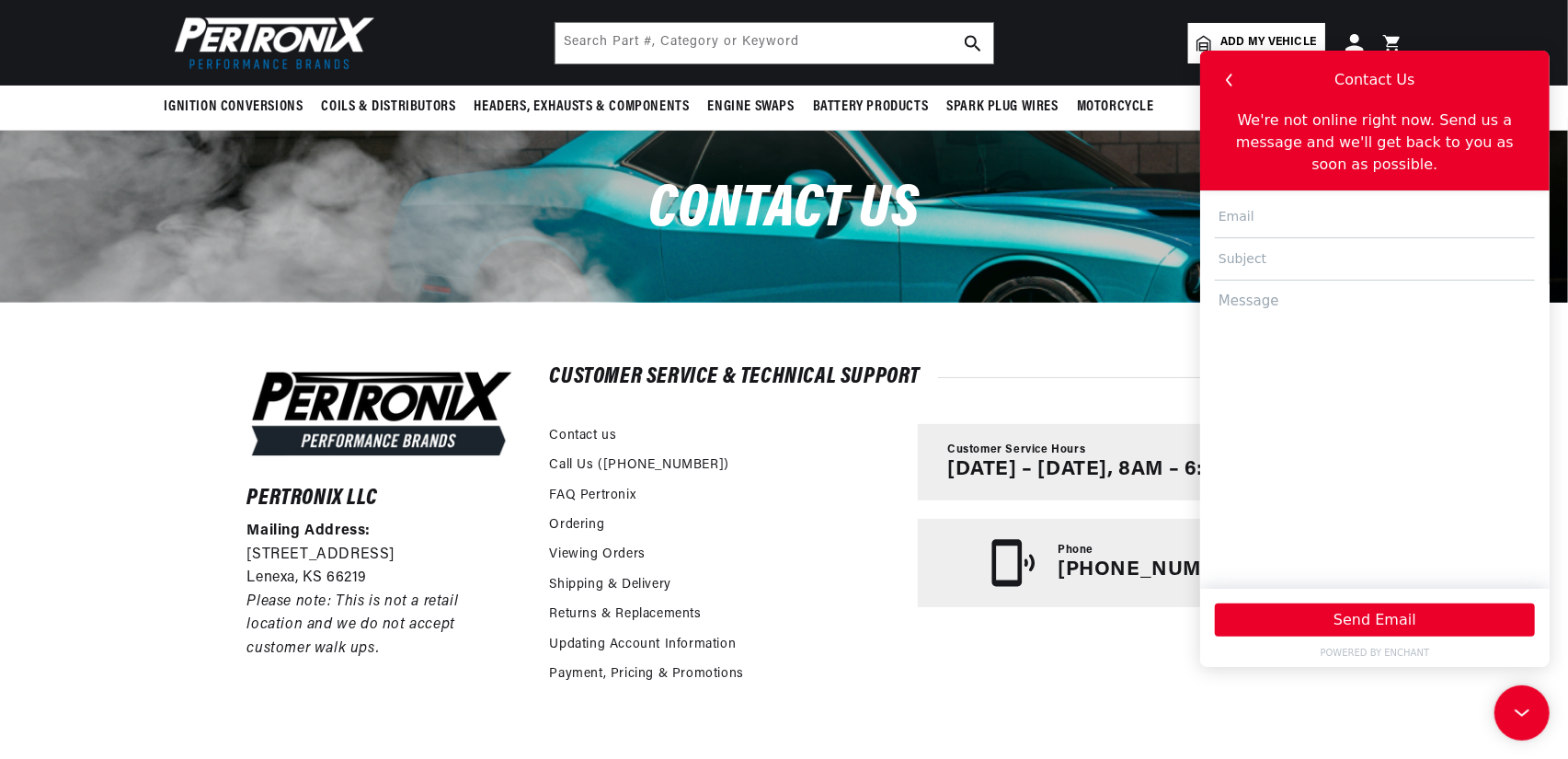
scroll to position [0, 1148]
type input "[EMAIL_ADDRESS][DOMAIN_NAME]"
click at [1349, 463] on textarea at bounding box center [1374, 425] width 320 height 291
click at [1274, 280] on textarea at bounding box center [1374, 425] width 320 height 291
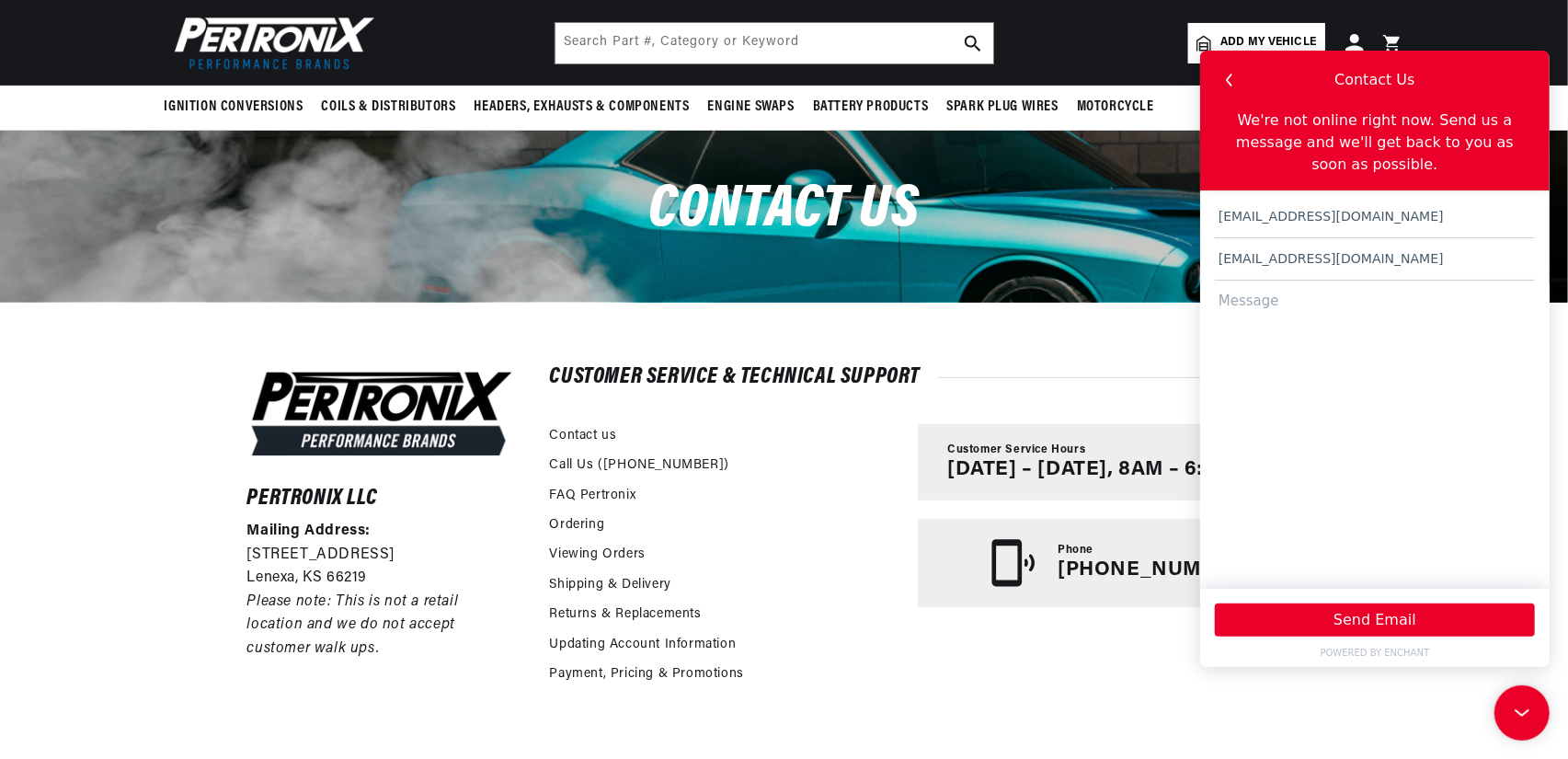
click at [1410, 241] on input "[EMAIL_ADDRESS][DOMAIN_NAME]" at bounding box center [1374, 258] width 320 height 42
type input "d"
type input "Which Kit should I get for my Boat?"
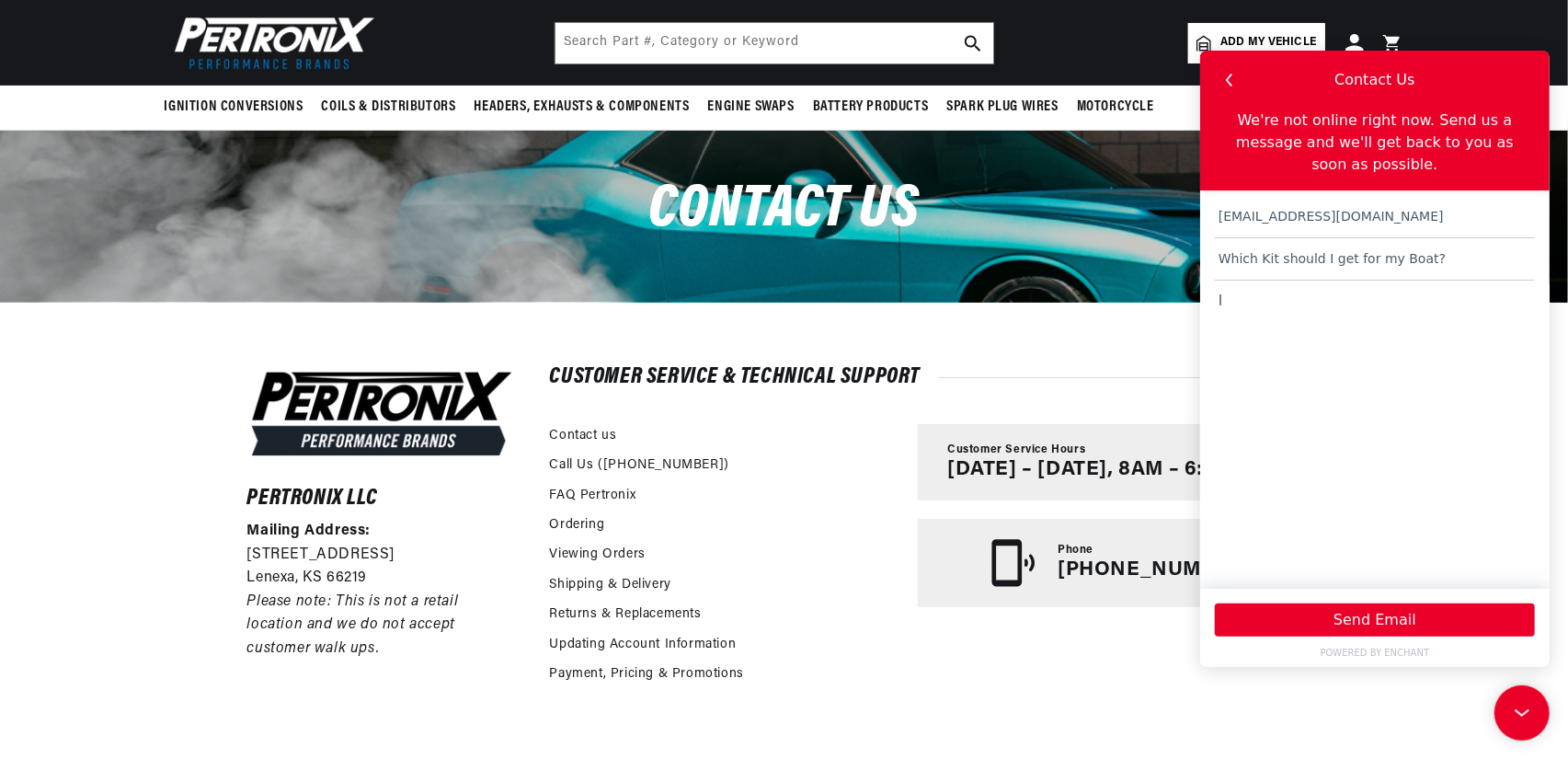
scroll to position [0, 2297]
paste textarea "2000 232 [PERSON_NAME] 2020 VP 5.7GS PEFS SX"
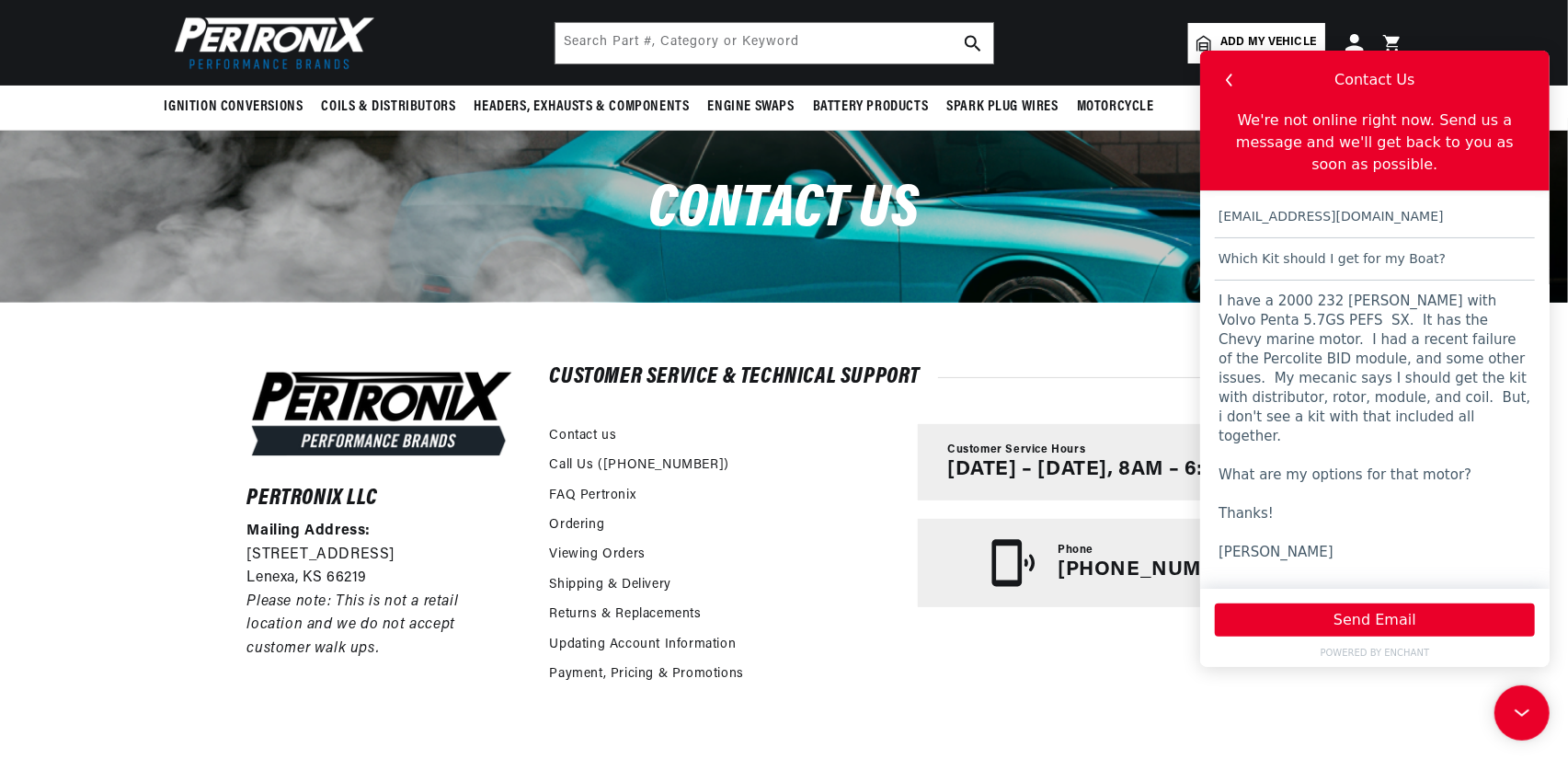
click at [1415, 340] on textarea "I have a 2000 232 [PERSON_NAME] with Volvo Penta 5.7GS PEFS SX. It has the Chev…" at bounding box center [1374, 425] width 320 height 291
type textarea "I have a 2000 232 [PERSON_NAME] with Volvo Penta 5.7GS PEFS SX. It has the Chev…"
click at [1379, 618] on button "Send Email" at bounding box center [1374, 619] width 320 height 33
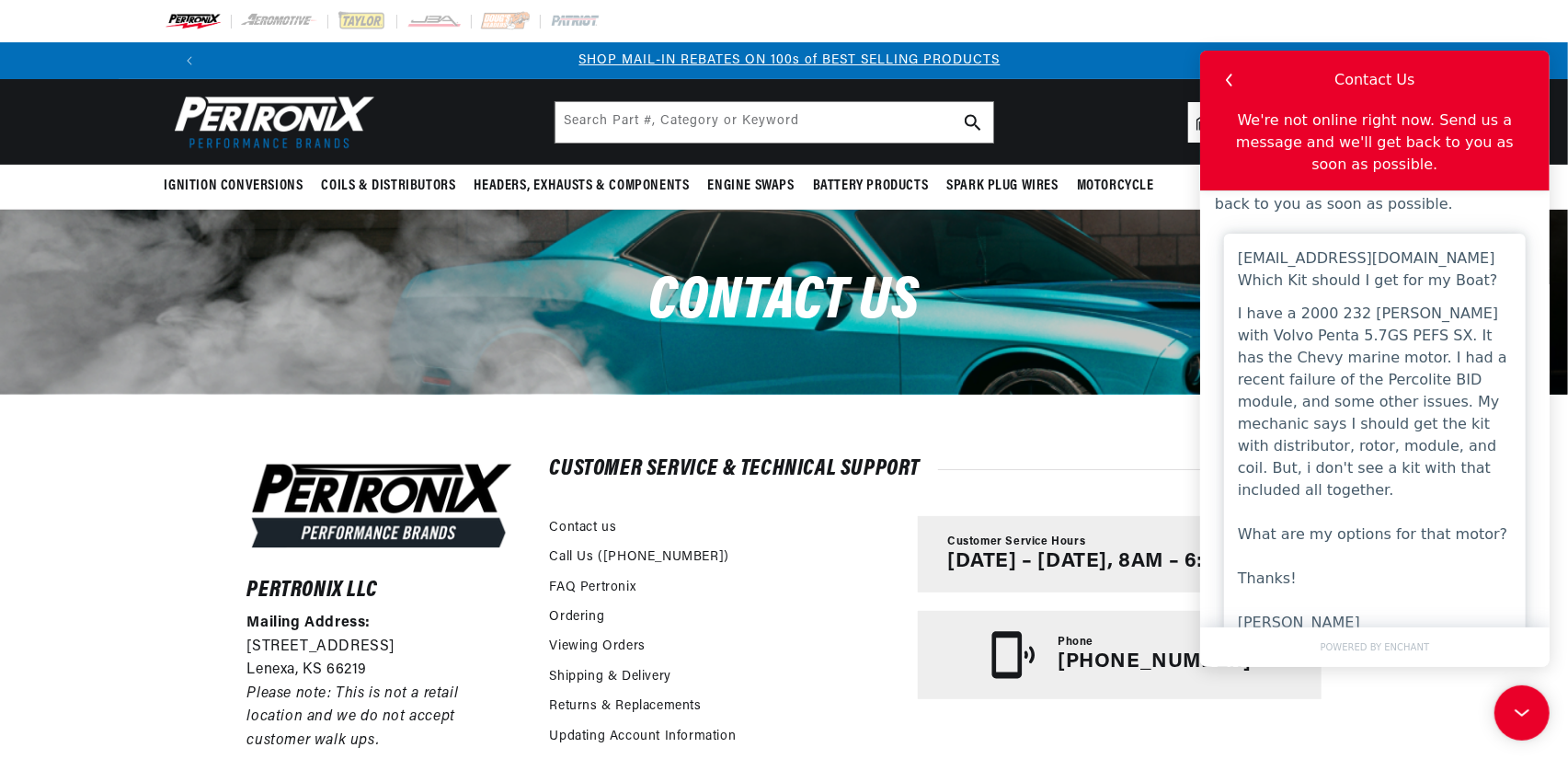
scroll to position [0, 1282]
